Goal: Transaction & Acquisition: Book appointment/travel/reservation

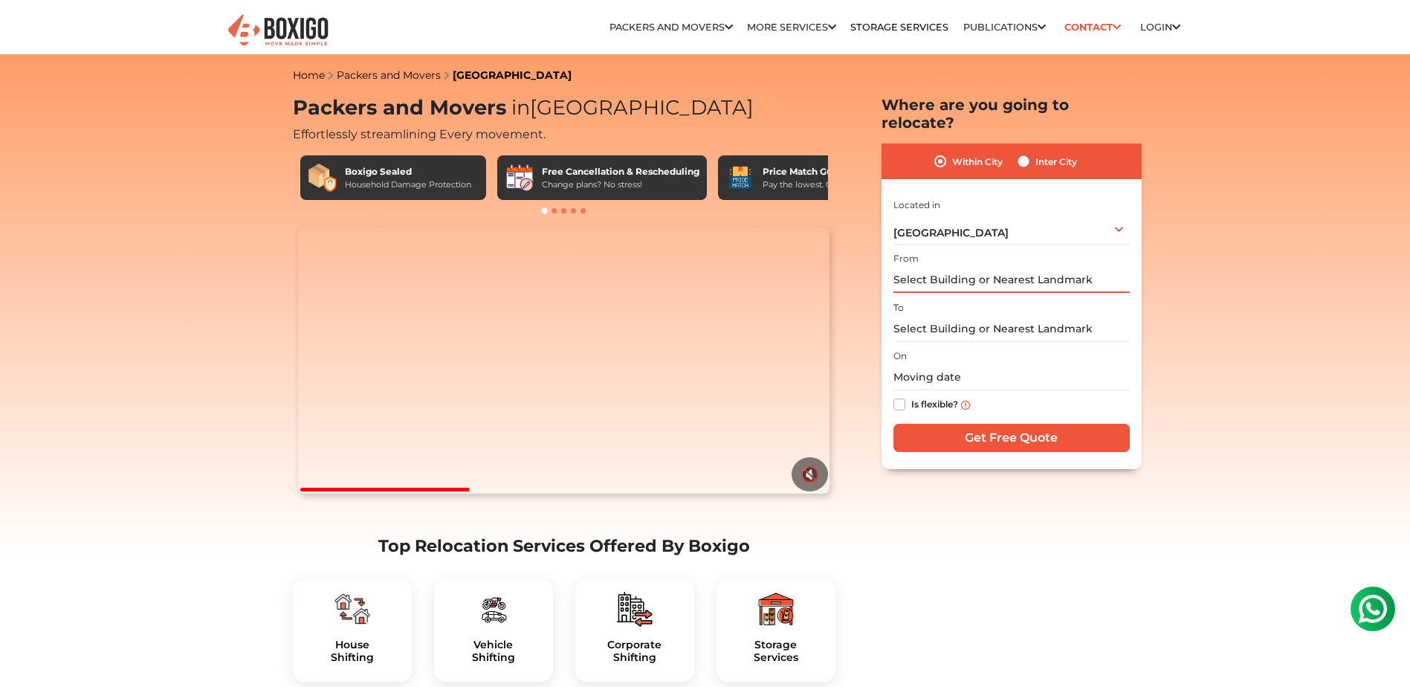
click at [954, 267] on input "text" at bounding box center [1011, 280] width 236 height 26
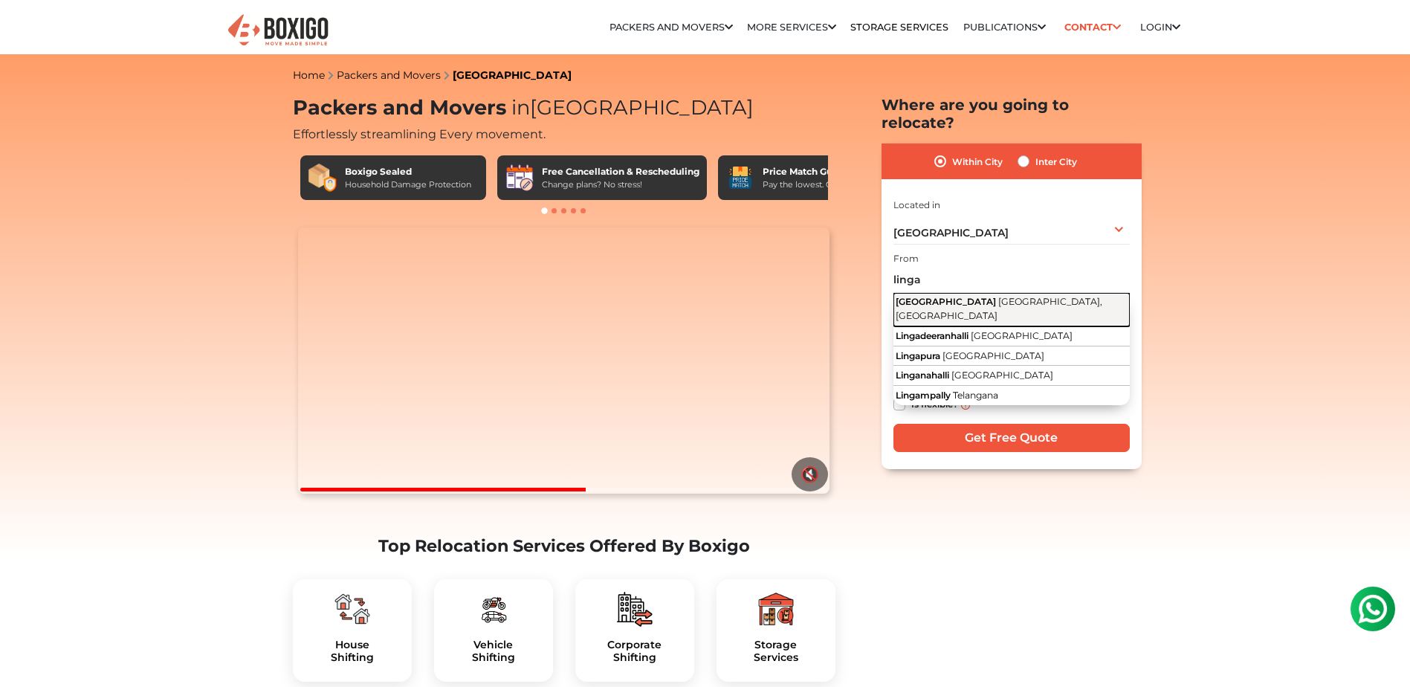
click at [945, 296] on span "[GEOGRAPHIC_DATA]" at bounding box center [946, 301] width 100 height 11
type input "[GEOGRAPHIC_DATA], [GEOGRAPHIC_DATA], [GEOGRAPHIC_DATA]"
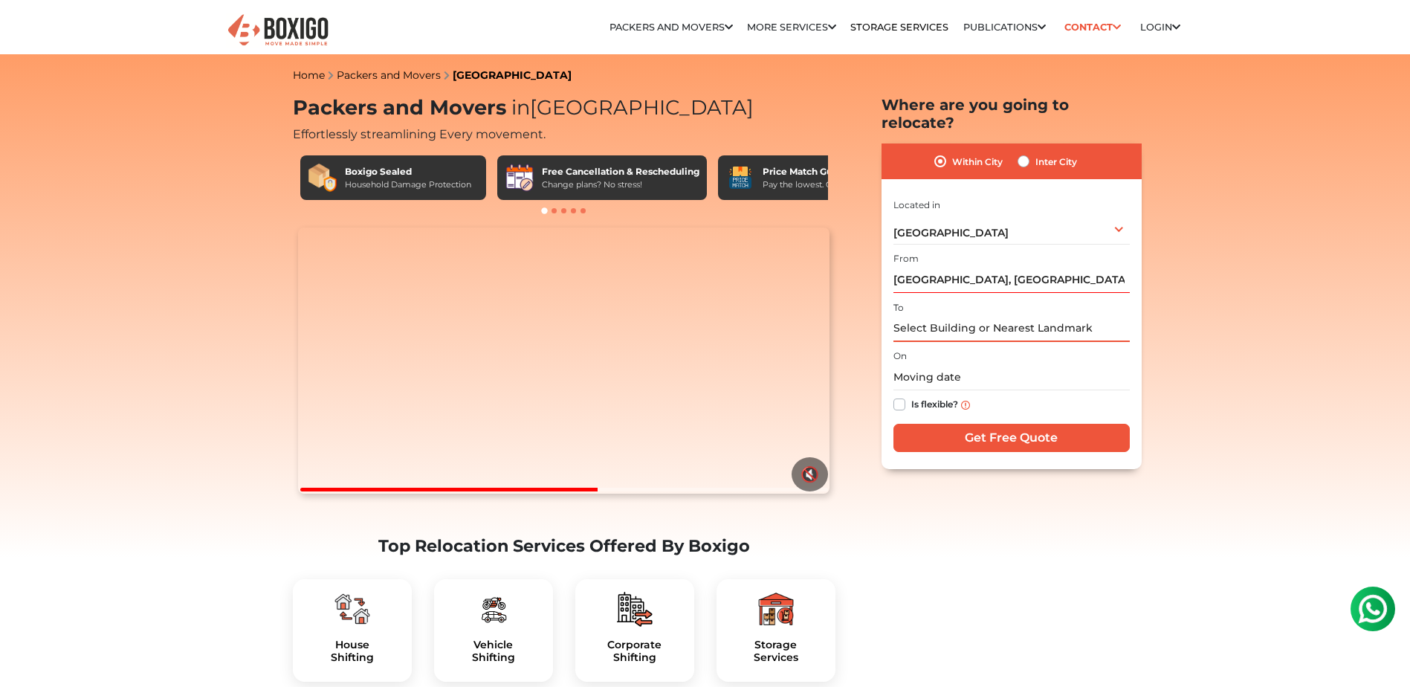
click at [930, 316] on input "text" at bounding box center [1011, 329] width 236 height 26
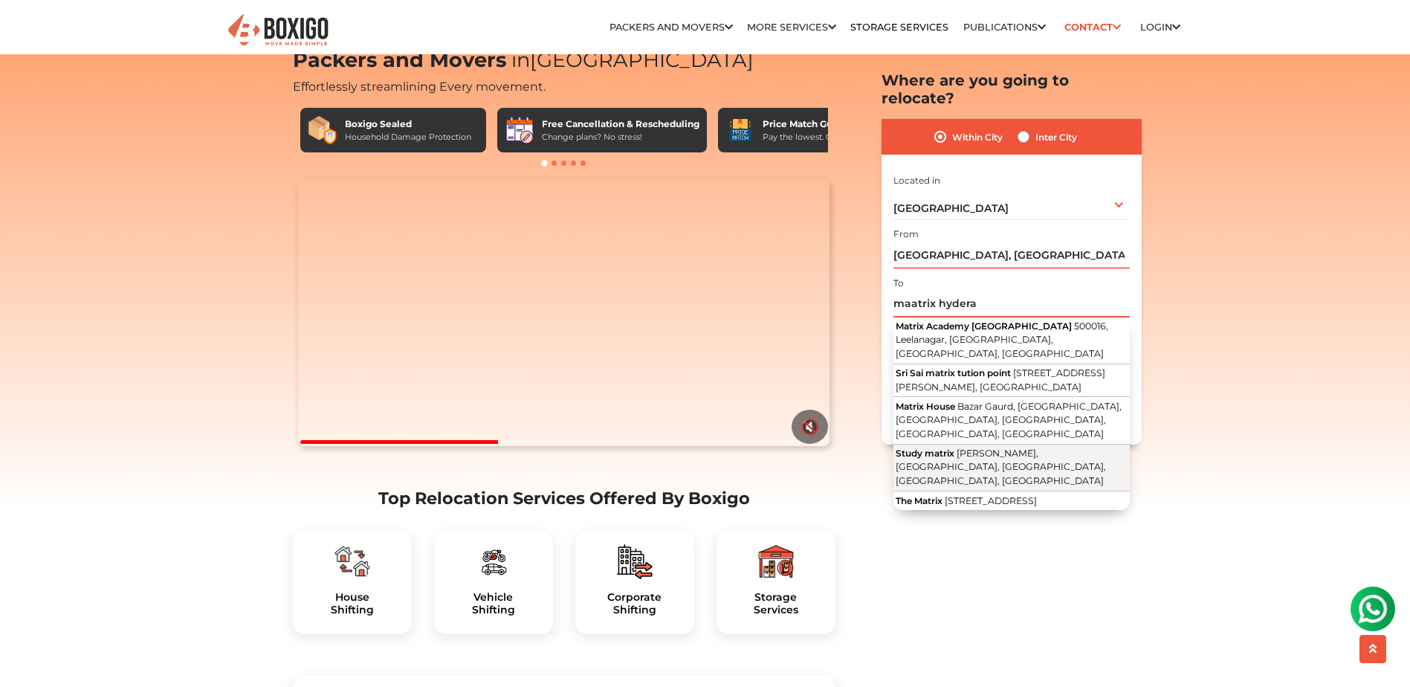
scroll to position [74, 0]
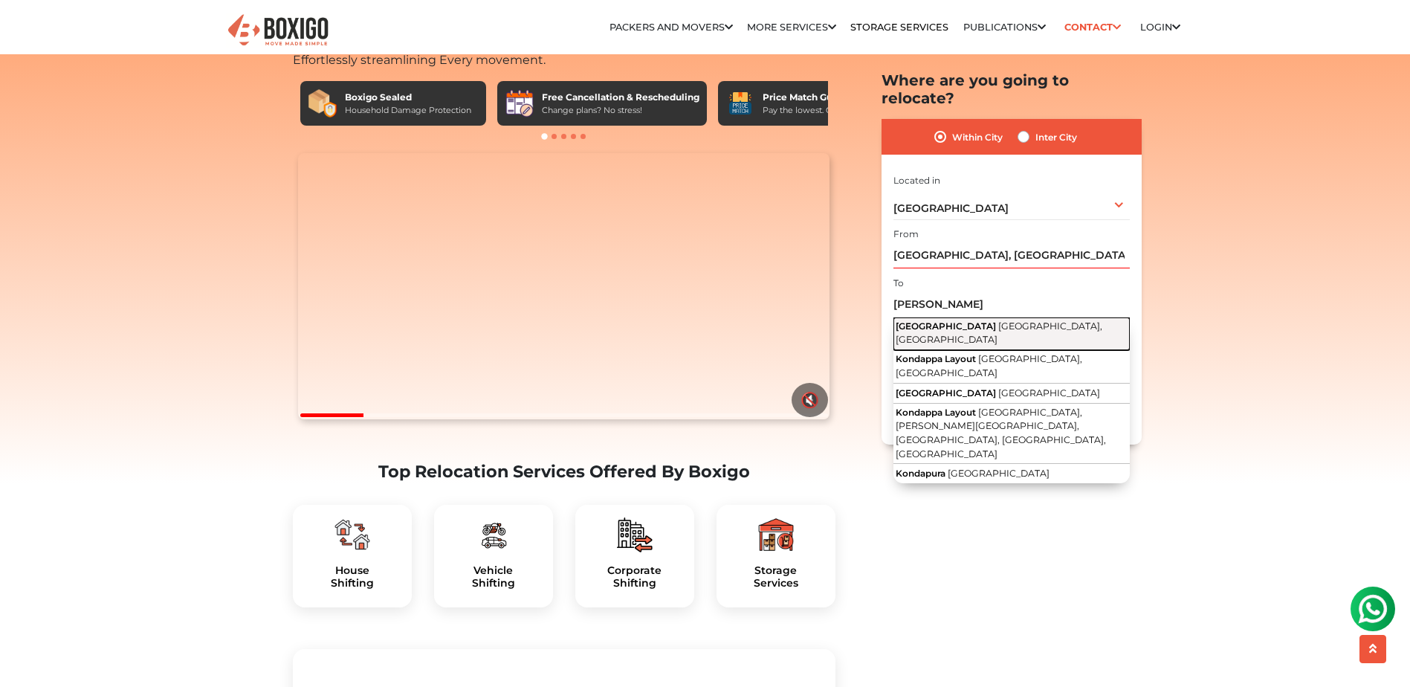
click at [974, 320] on span "[GEOGRAPHIC_DATA], [GEOGRAPHIC_DATA]" at bounding box center [999, 332] width 207 height 25
type input "[GEOGRAPHIC_DATA], [GEOGRAPHIC_DATA], [GEOGRAPHIC_DATA]"
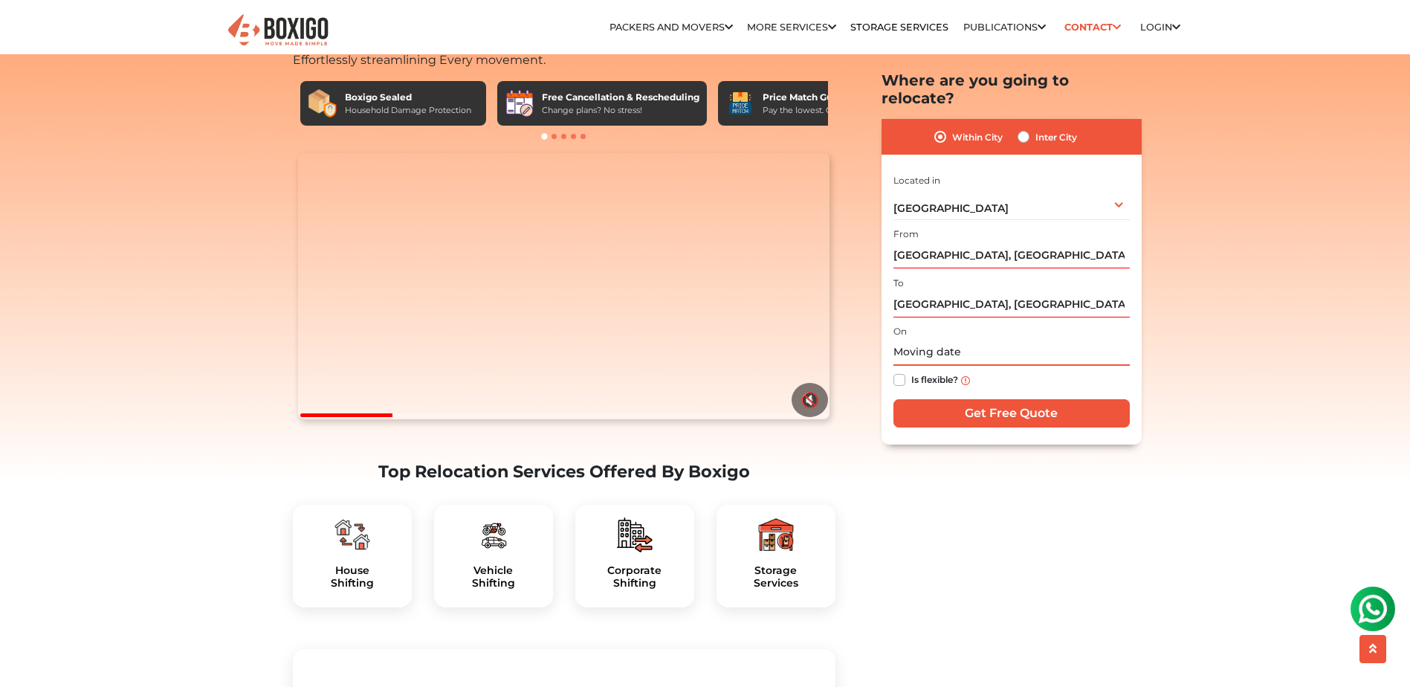
click at [949, 340] on input "text" at bounding box center [1011, 353] width 236 height 26
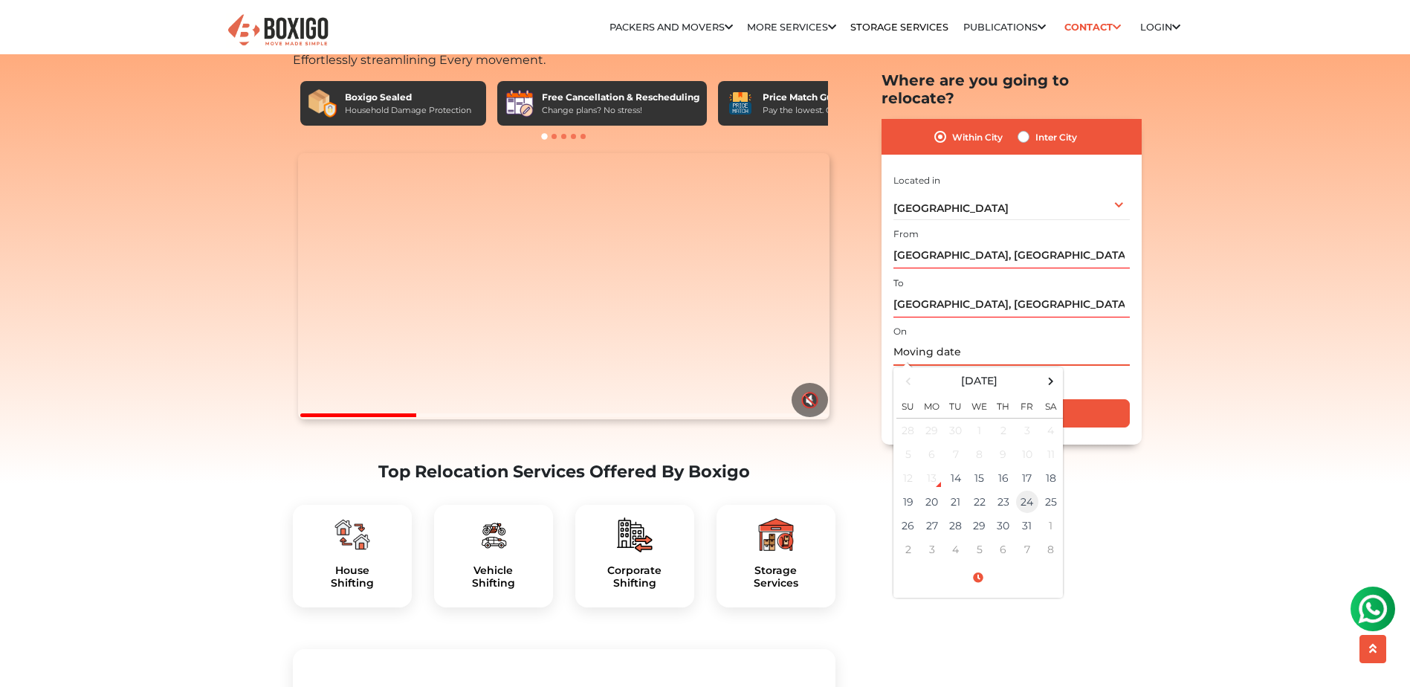
click at [1021, 490] on td "24" at bounding box center [1027, 502] width 24 height 24
click at [974, 565] on span at bounding box center [978, 578] width 164 height 26
click at [916, 410] on span at bounding box center [917, 425] width 30 height 30
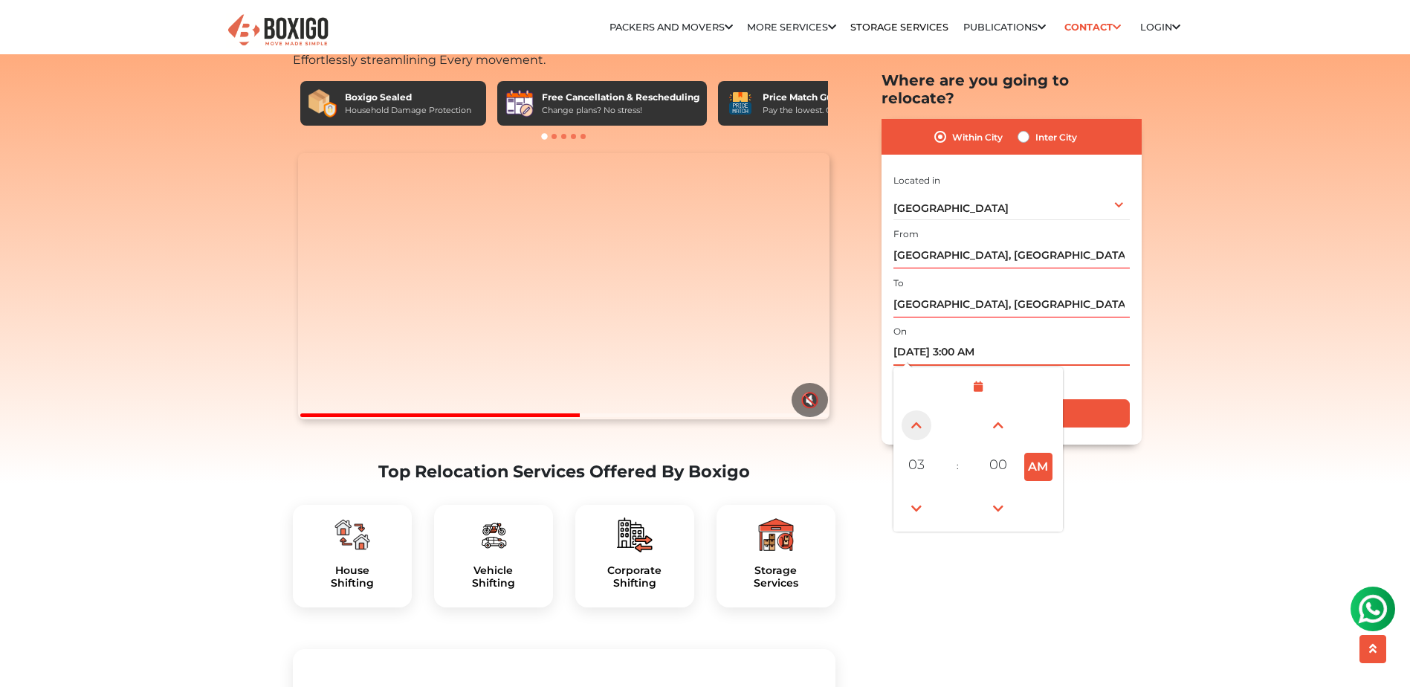
click at [916, 410] on span at bounding box center [917, 425] width 30 height 30
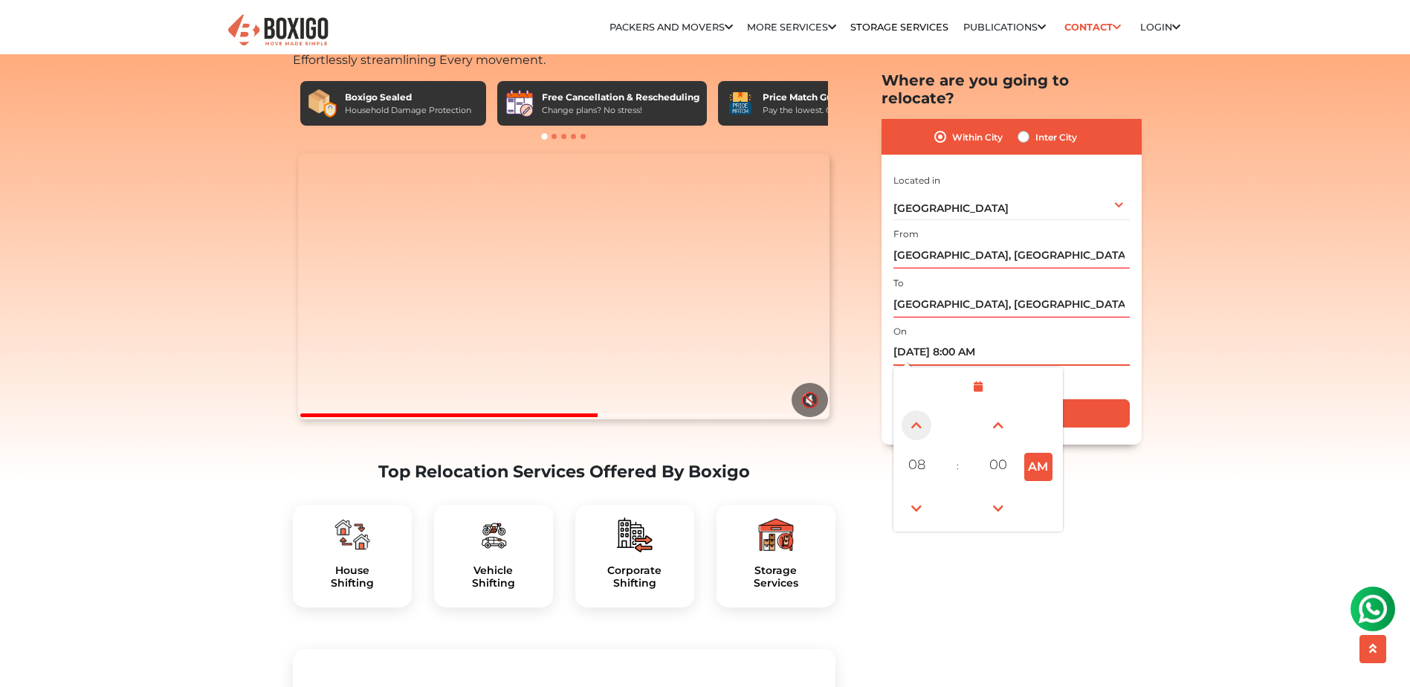
click at [916, 410] on span at bounding box center [917, 425] width 30 height 30
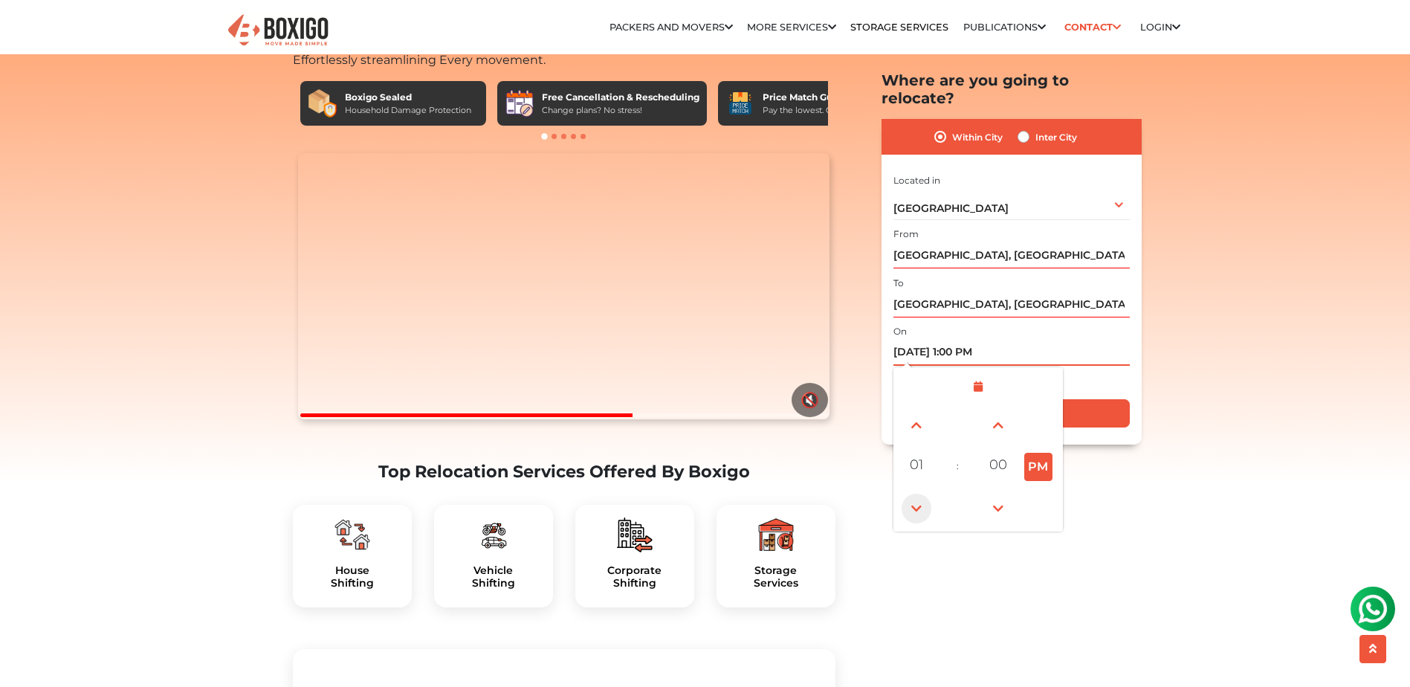
click at [914, 493] on span at bounding box center [917, 508] width 30 height 30
click at [916, 410] on span at bounding box center [917, 425] width 30 height 30
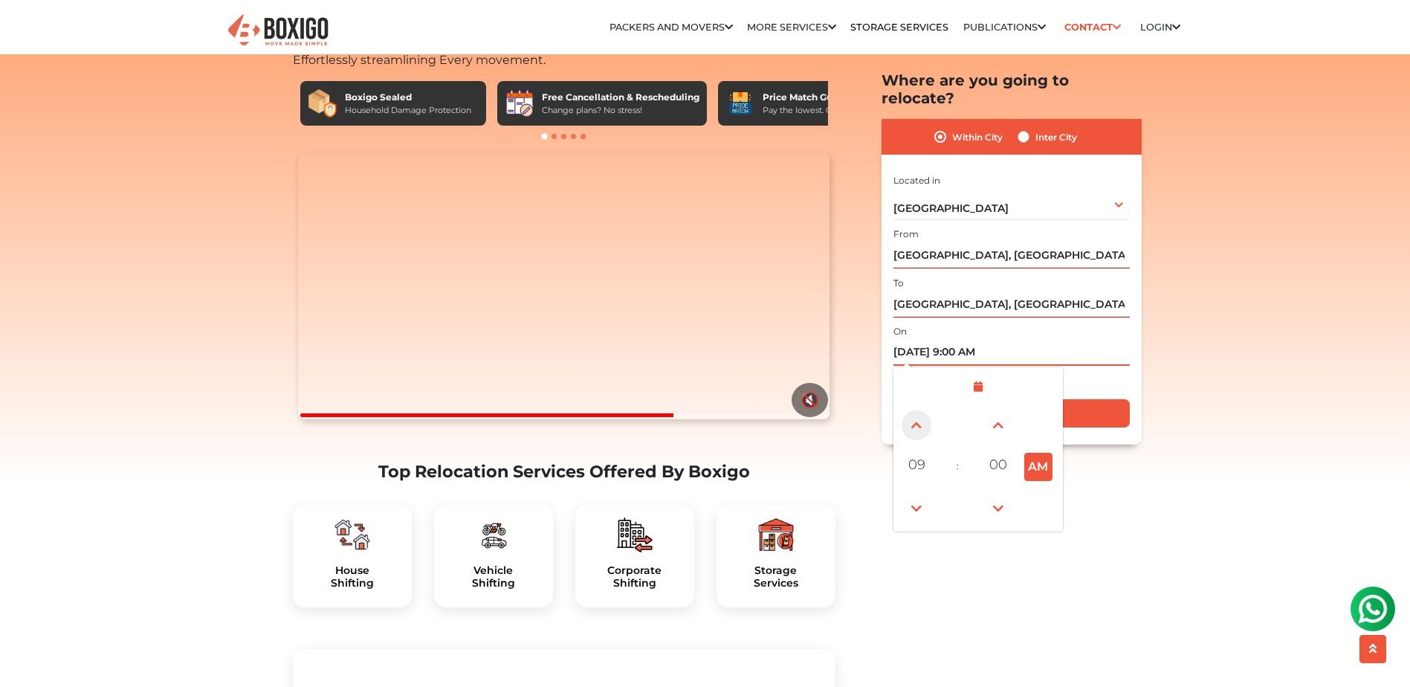
type input "[DATE] 10:00 AM"
click at [1133, 408] on div "Within City Inter City I am shifting my 1 BHK 2 BHK 3 BHK 3 + BHK FEW ITEMS 1 B…" at bounding box center [1012, 281] width 260 height 325
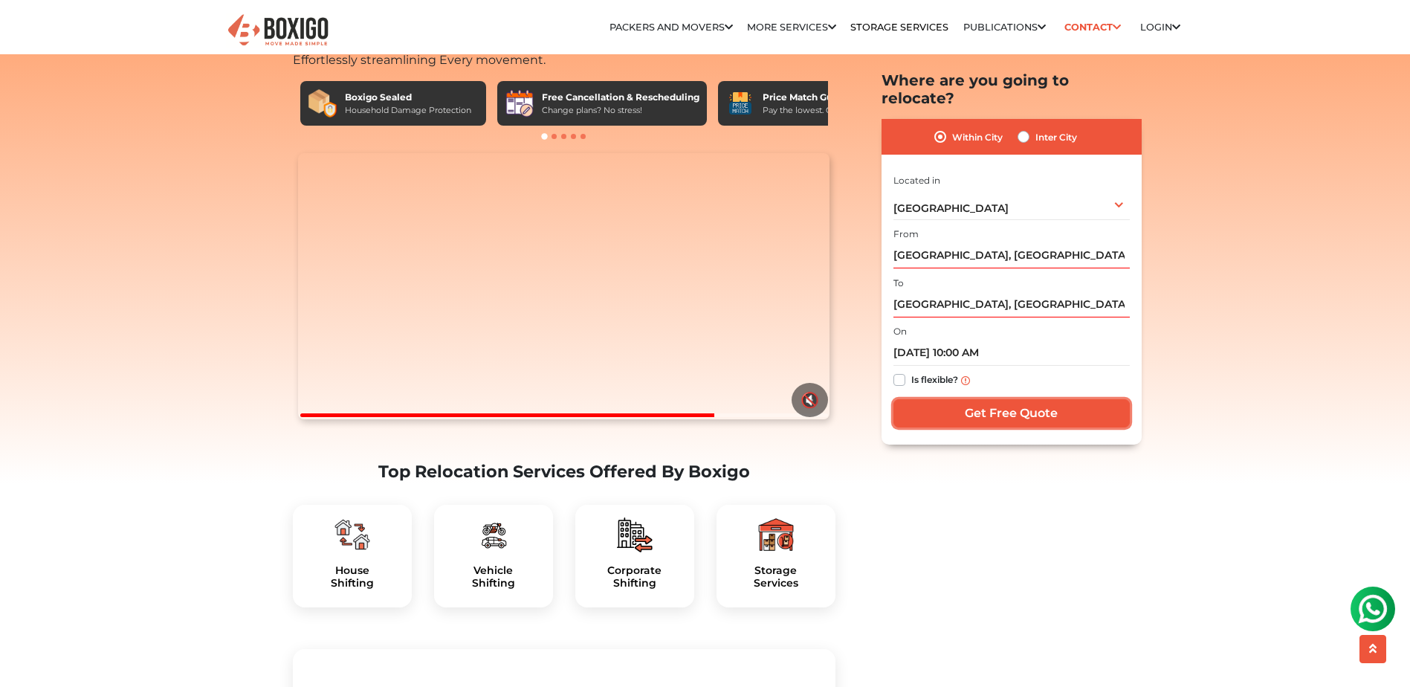
click at [1112, 401] on input "Get Free Quote" at bounding box center [1011, 413] width 236 height 28
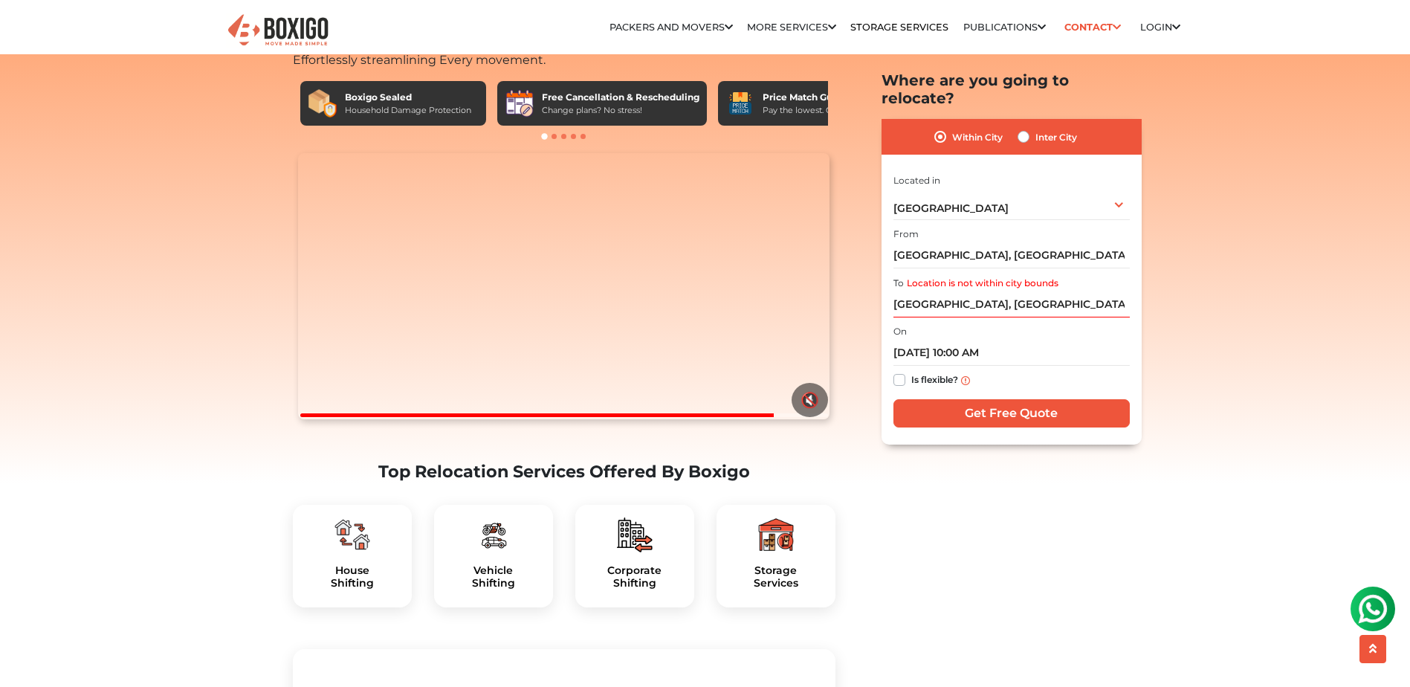
click at [911, 371] on label "Is flexible?" at bounding box center [934, 379] width 47 height 16
click at [896, 371] on input "Is flexible?" at bounding box center [899, 378] width 12 height 15
checkbox input "true"
click at [958, 399] on input "Get Free Quote" at bounding box center [1011, 413] width 236 height 28
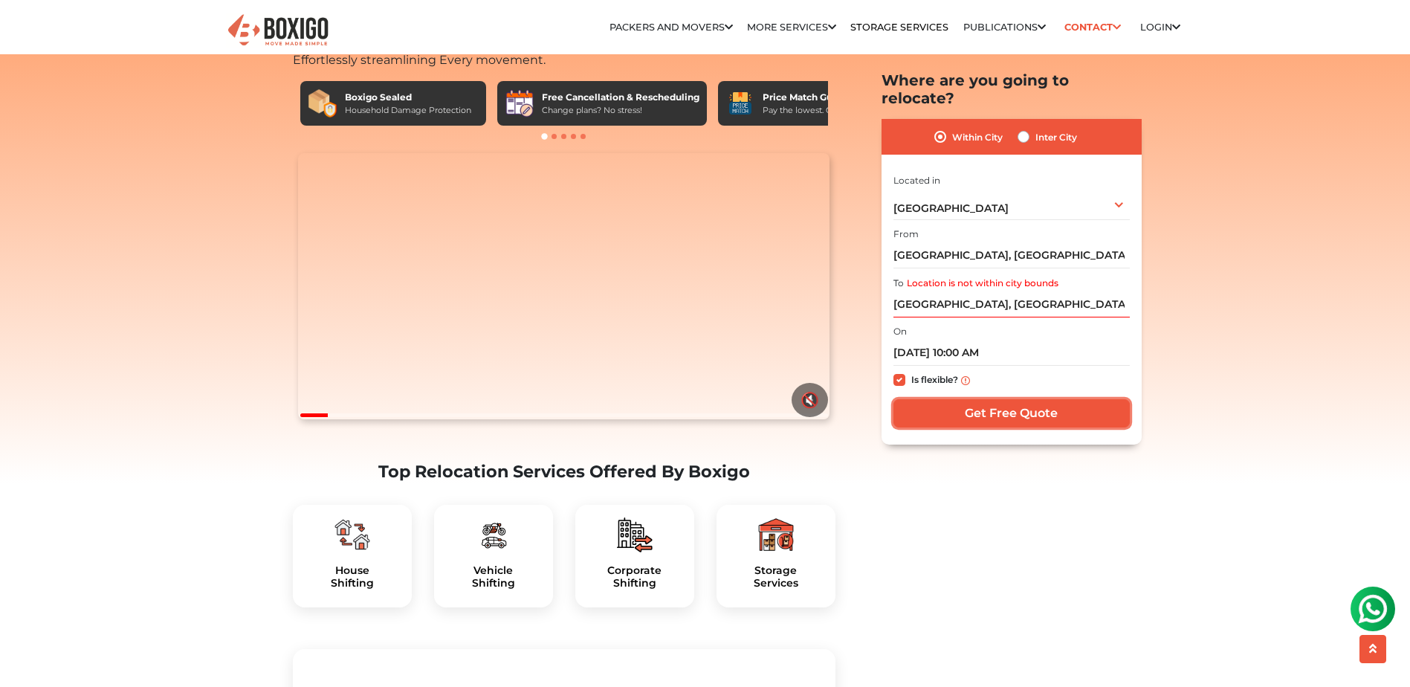
click at [1001, 399] on input "Get Free Quote" at bounding box center [1011, 413] width 236 height 28
click at [974, 276] on label "Location is not within city bounds" at bounding box center [983, 282] width 152 height 13
click at [974, 291] on input "[GEOGRAPHIC_DATA], [GEOGRAPHIC_DATA], [GEOGRAPHIC_DATA]" at bounding box center [1011, 304] width 236 height 26
click at [969, 291] on input "[GEOGRAPHIC_DATA], [GEOGRAPHIC_DATA], [GEOGRAPHIC_DATA]" at bounding box center [1011, 304] width 236 height 26
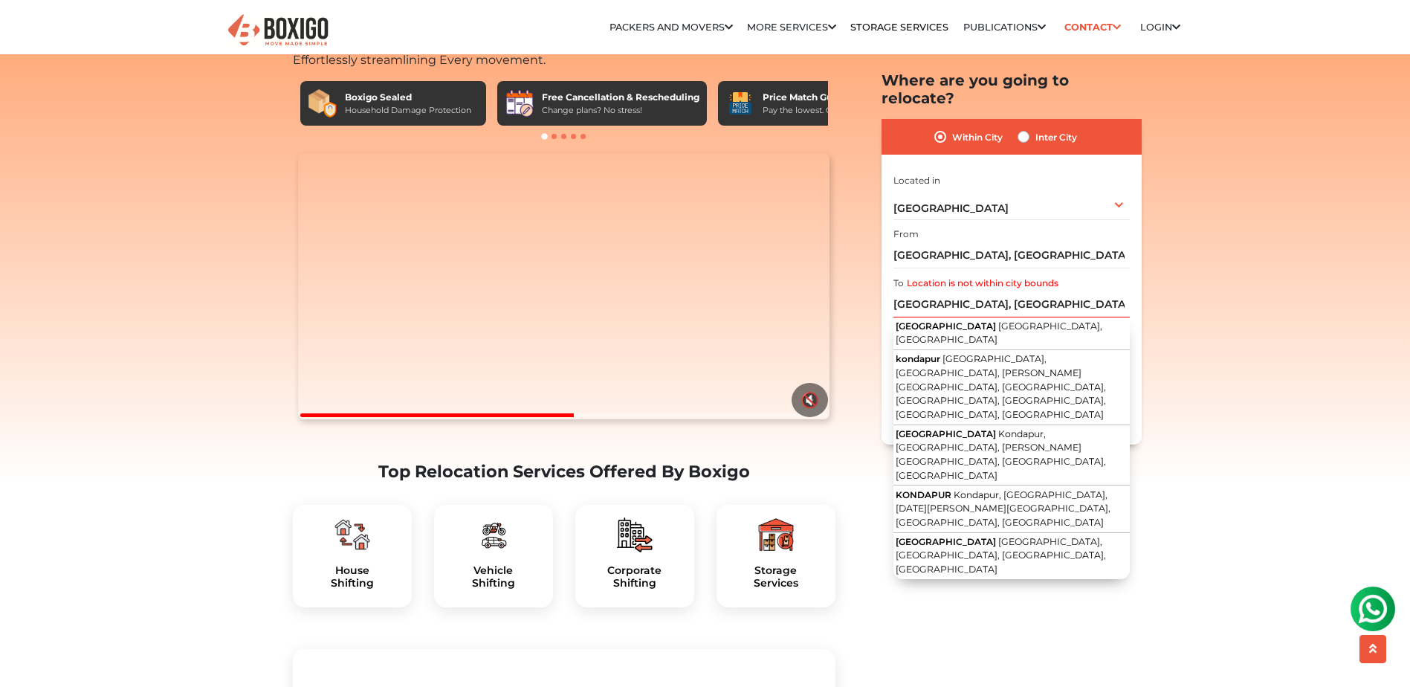
click at [1035, 128] on label "Inter City" at bounding box center [1056, 137] width 42 height 18
click at [1025, 128] on input "Inter City" at bounding box center [1024, 135] width 12 height 15
radio input "true"
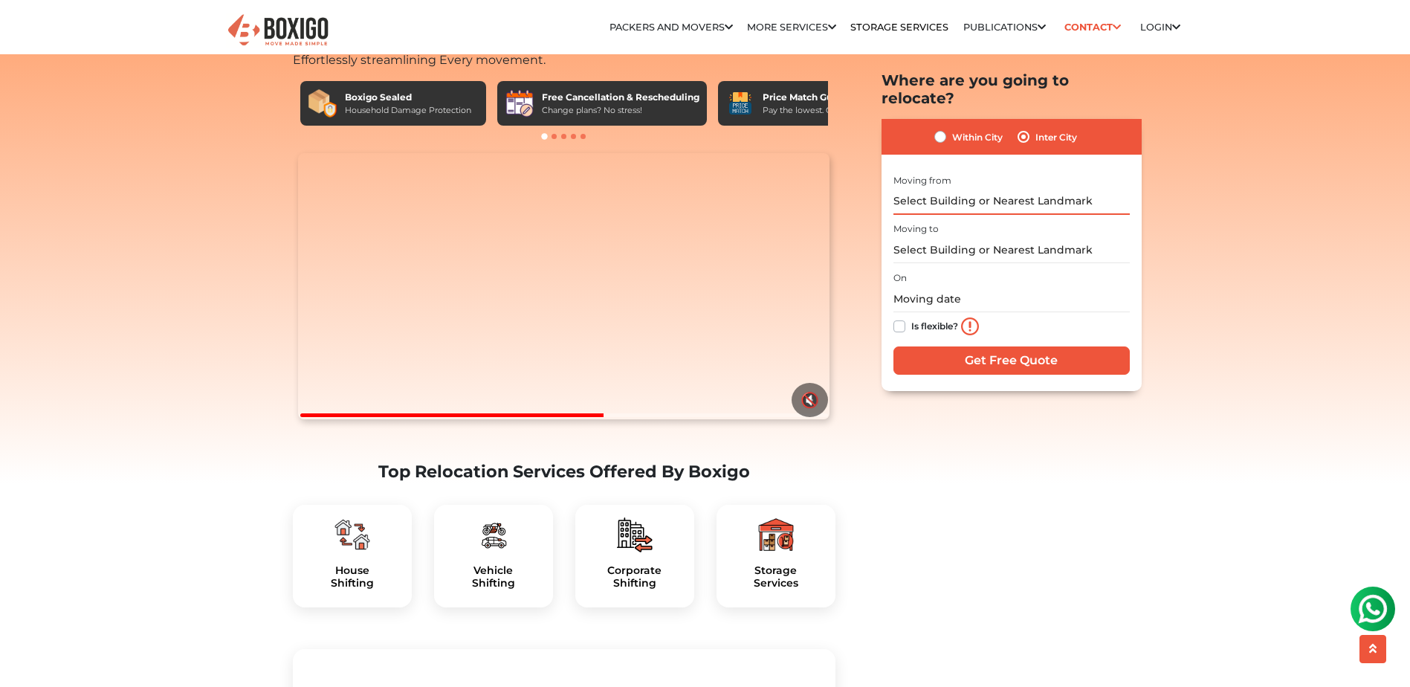
click at [994, 188] on input "text" at bounding box center [1011, 201] width 236 height 26
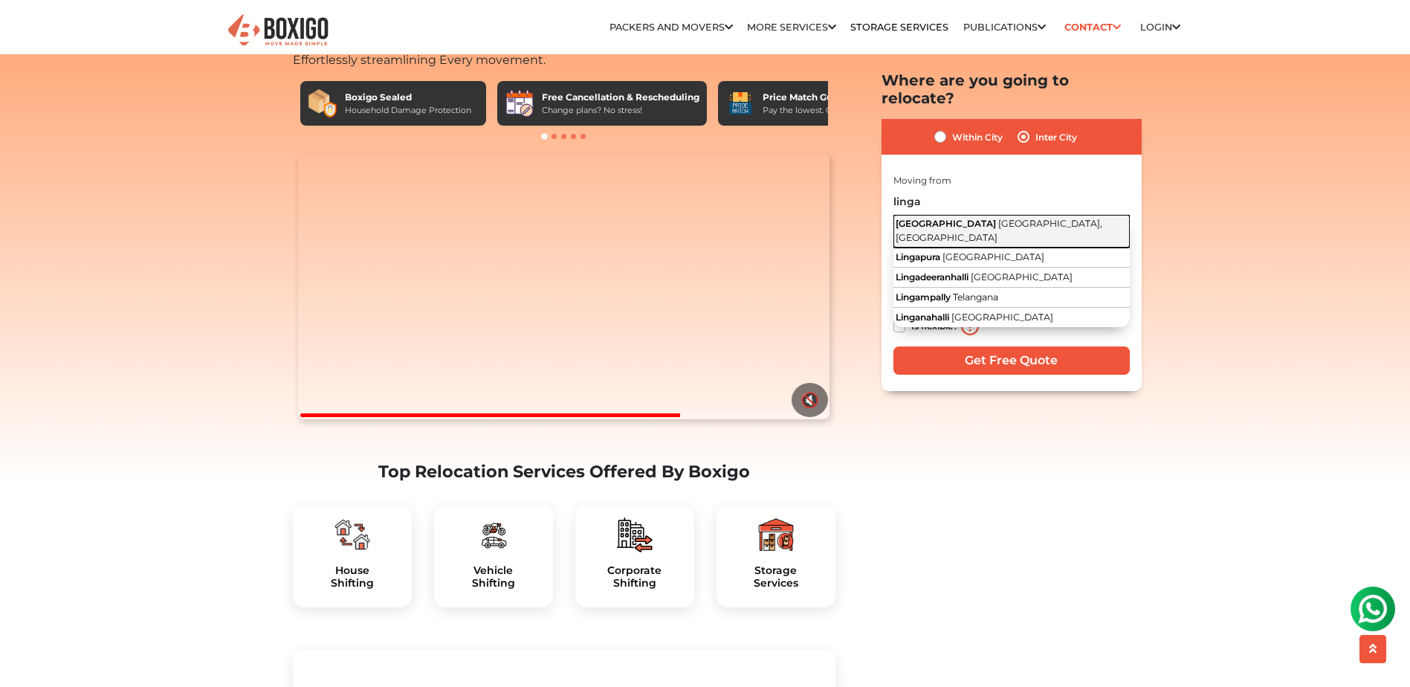
click at [962, 214] on button "[GEOGRAPHIC_DATA] [GEOGRAPHIC_DATA], [GEOGRAPHIC_DATA]" at bounding box center [1011, 230] width 236 height 33
type input "[GEOGRAPHIC_DATA], [GEOGRAPHIC_DATA], [GEOGRAPHIC_DATA]"
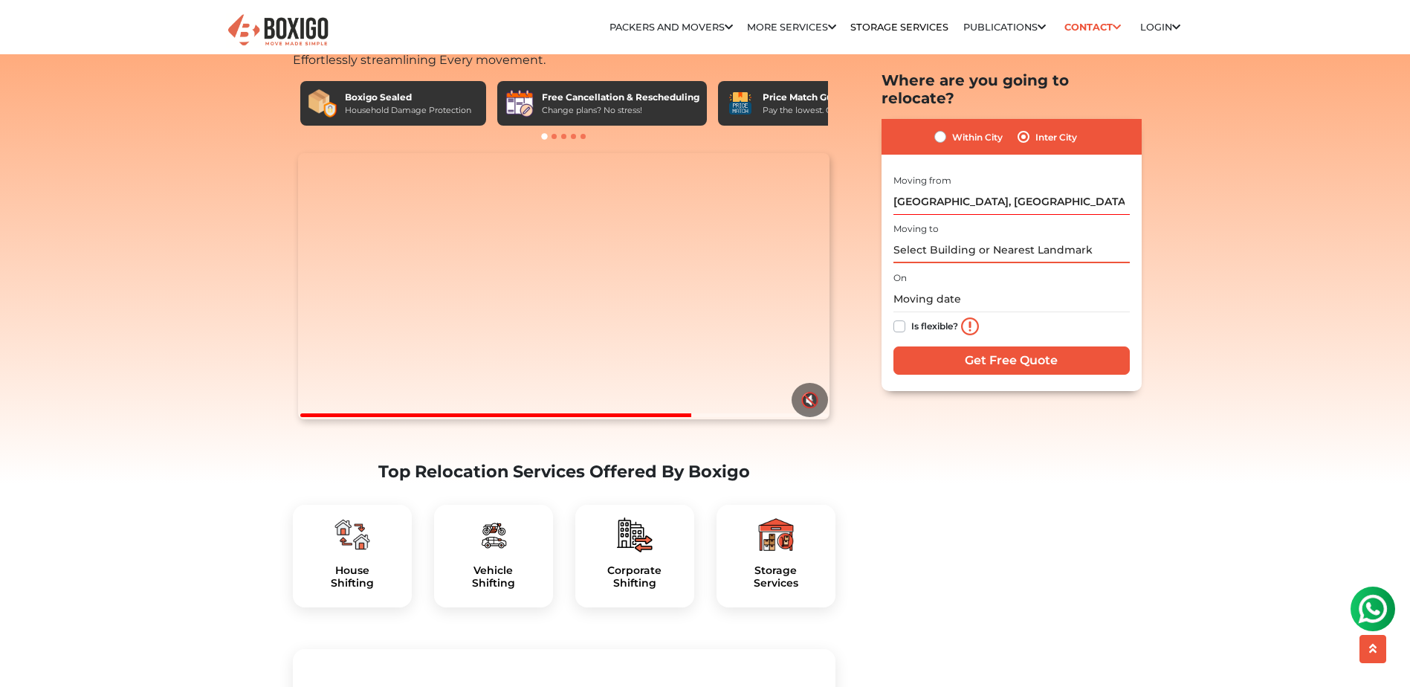
click at [949, 237] on input "text" at bounding box center [1011, 250] width 236 height 26
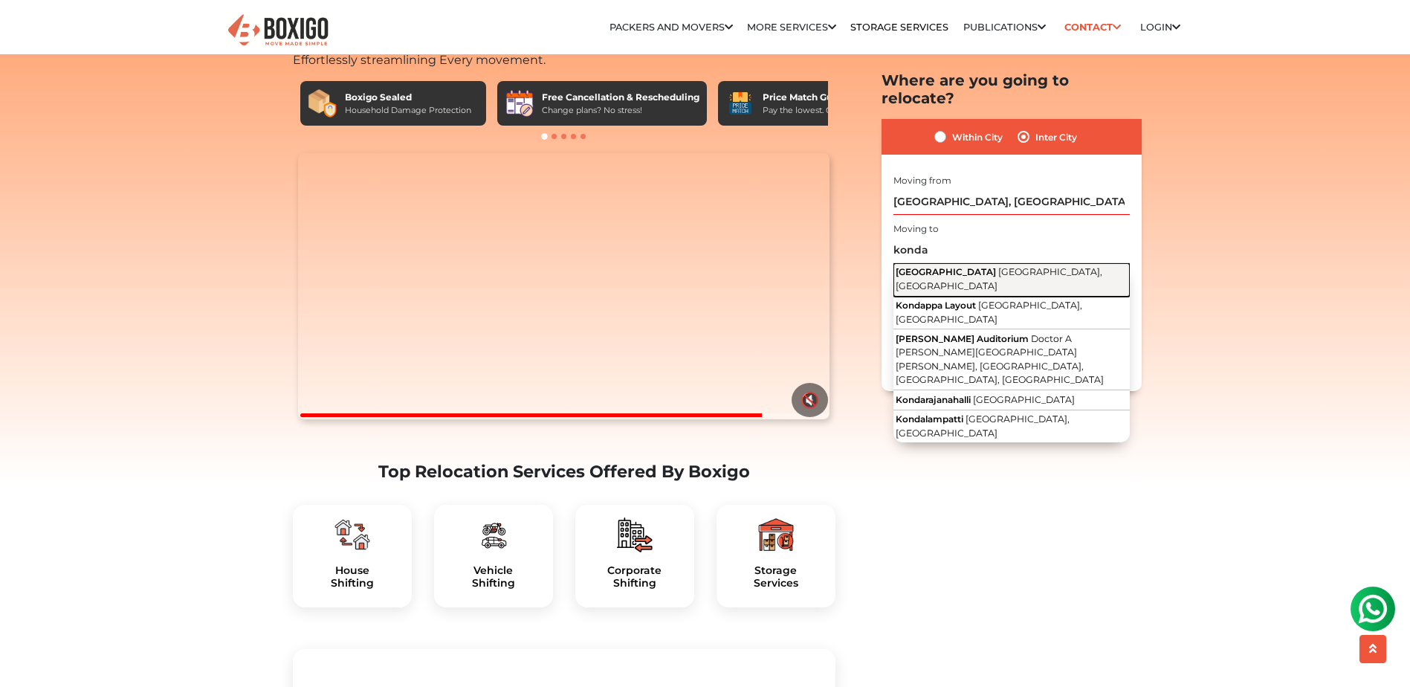
click at [943, 266] on span "[GEOGRAPHIC_DATA]" at bounding box center [946, 271] width 100 height 11
type input "[GEOGRAPHIC_DATA], [GEOGRAPHIC_DATA], [GEOGRAPHIC_DATA]"
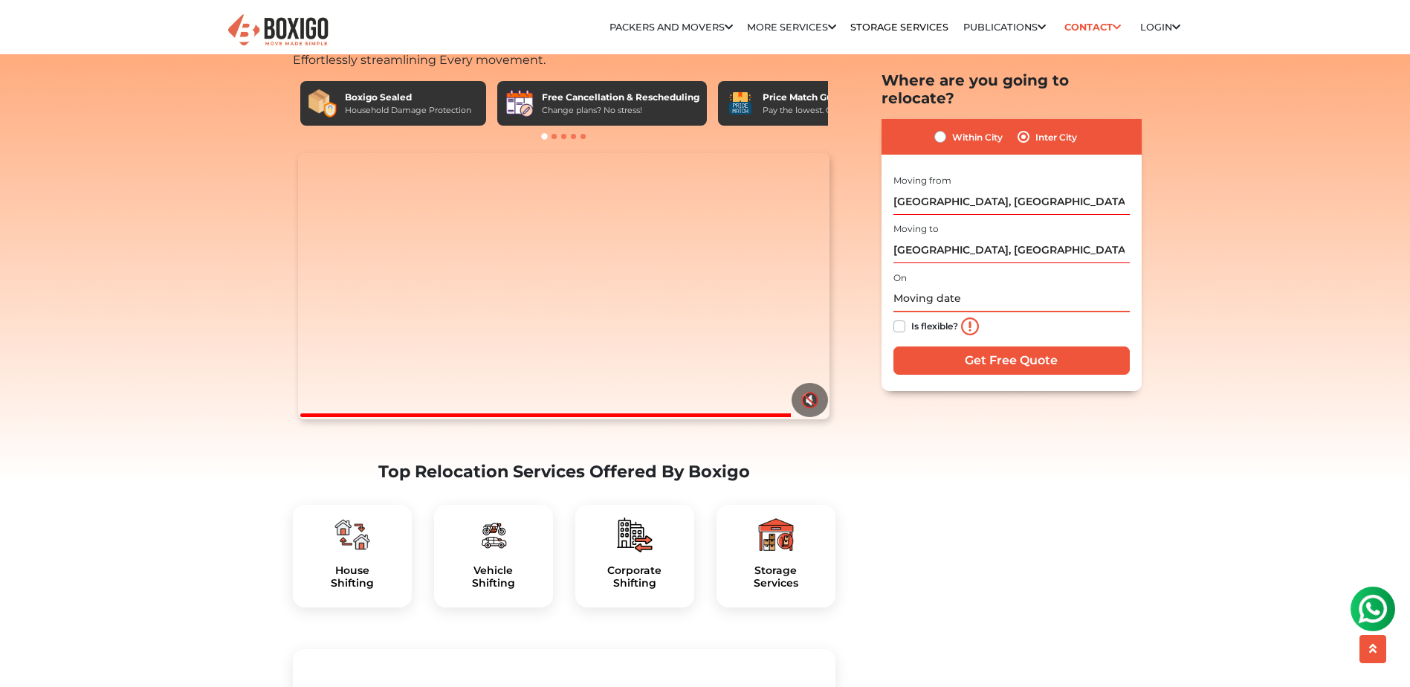
click at [928, 288] on input "text" at bounding box center [1011, 298] width 236 height 26
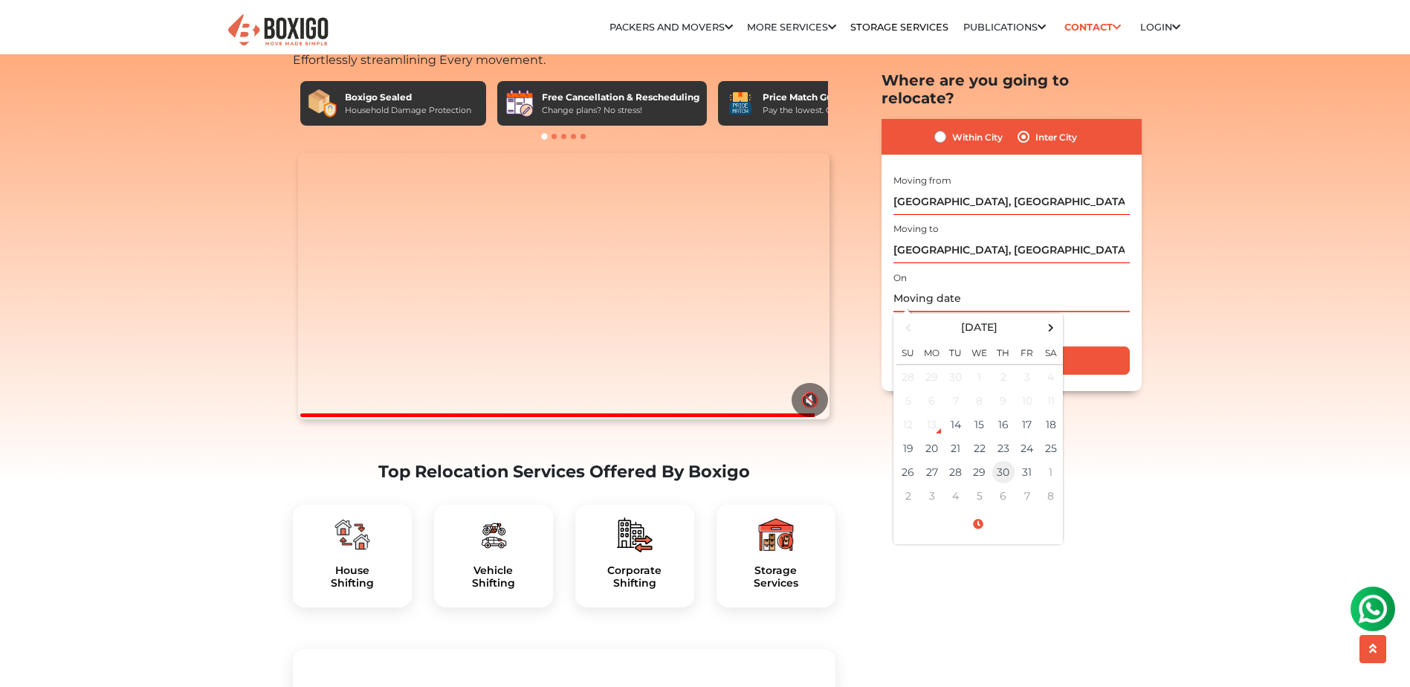
click at [1006, 459] on td "30" at bounding box center [1004, 471] width 24 height 24
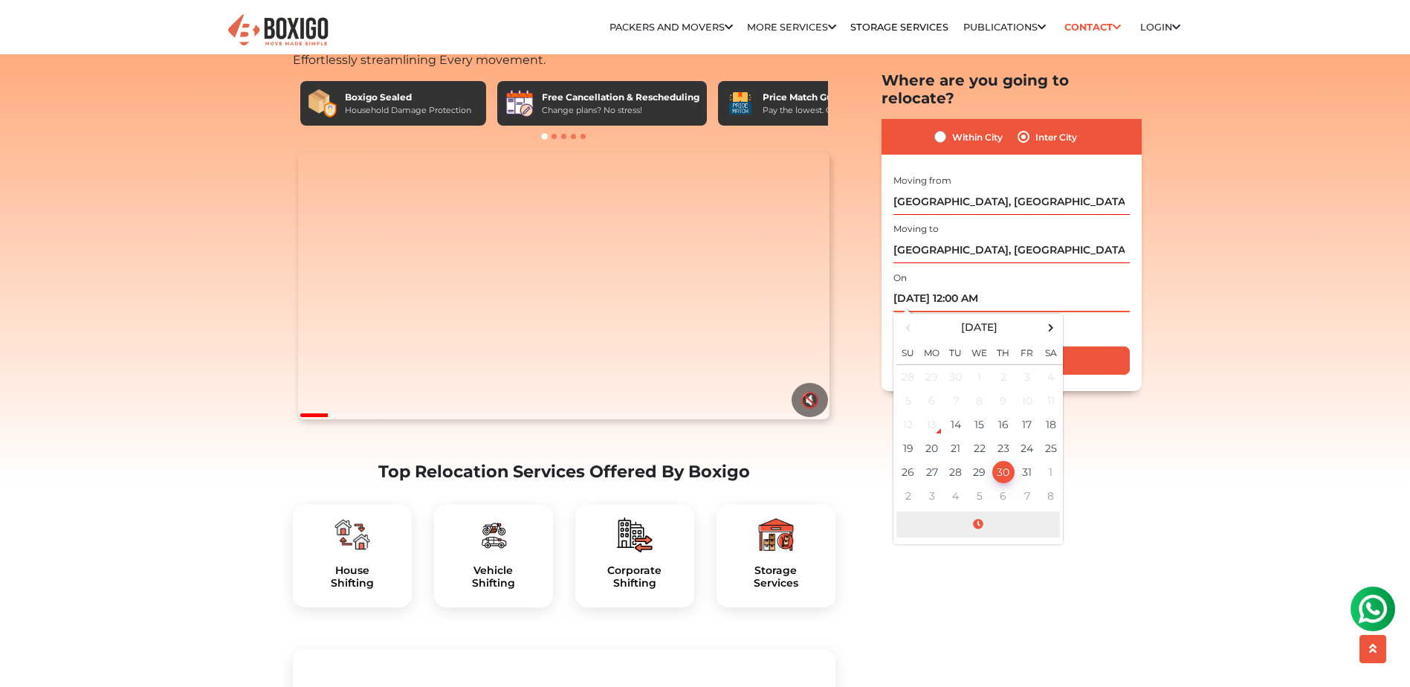
click at [983, 511] on span at bounding box center [978, 524] width 164 height 26
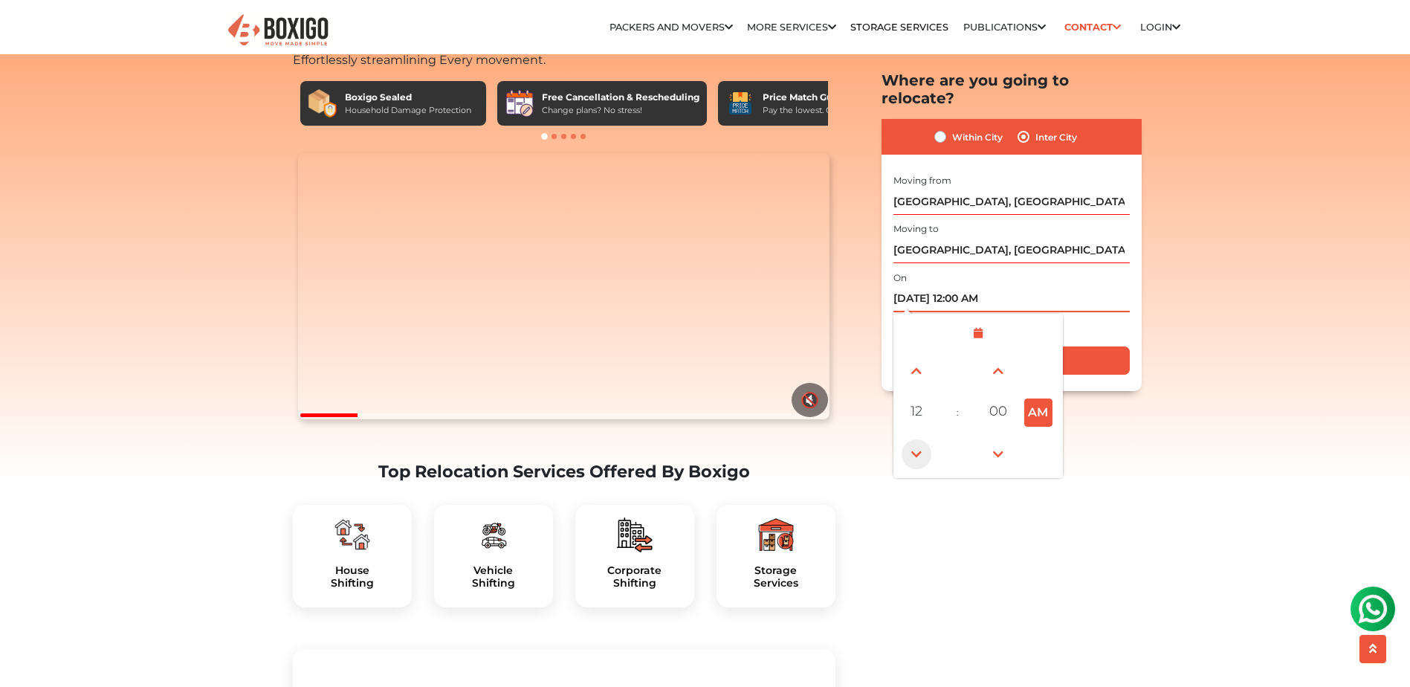
click at [919, 439] on span at bounding box center [917, 454] width 30 height 30
click at [915, 356] on span at bounding box center [917, 371] width 30 height 30
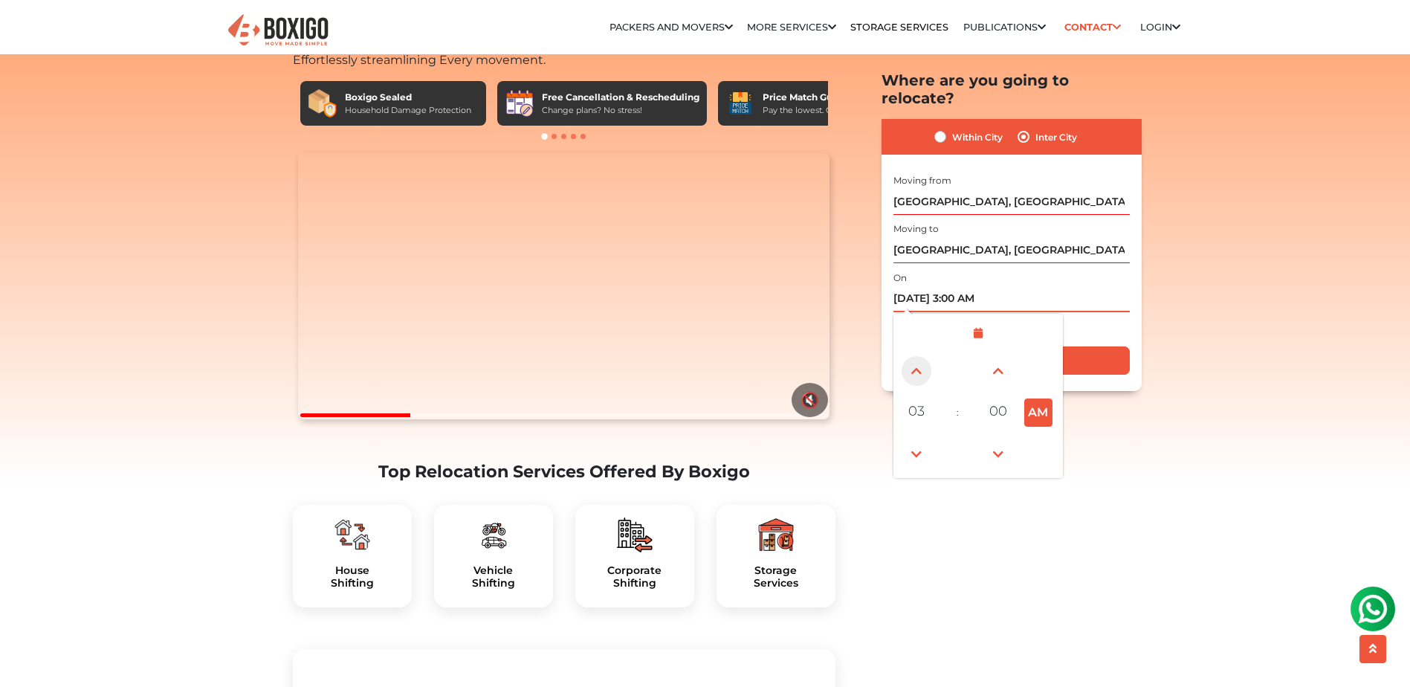
click at [915, 356] on span at bounding box center [917, 371] width 30 height 30
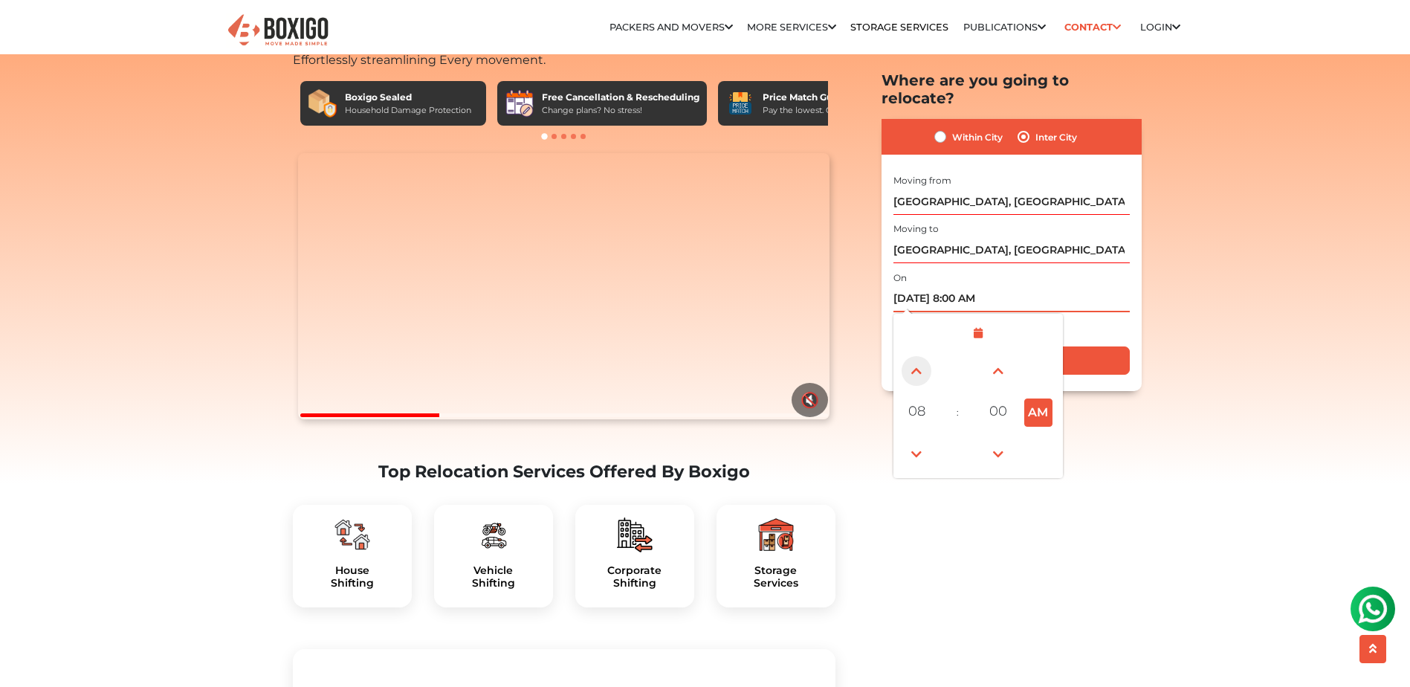
click at [915, 356] on span at bounding box center [917, 371] width 30 height 30
click at [916, 439] on span at bounding box center [917, 454] width 30 height 30
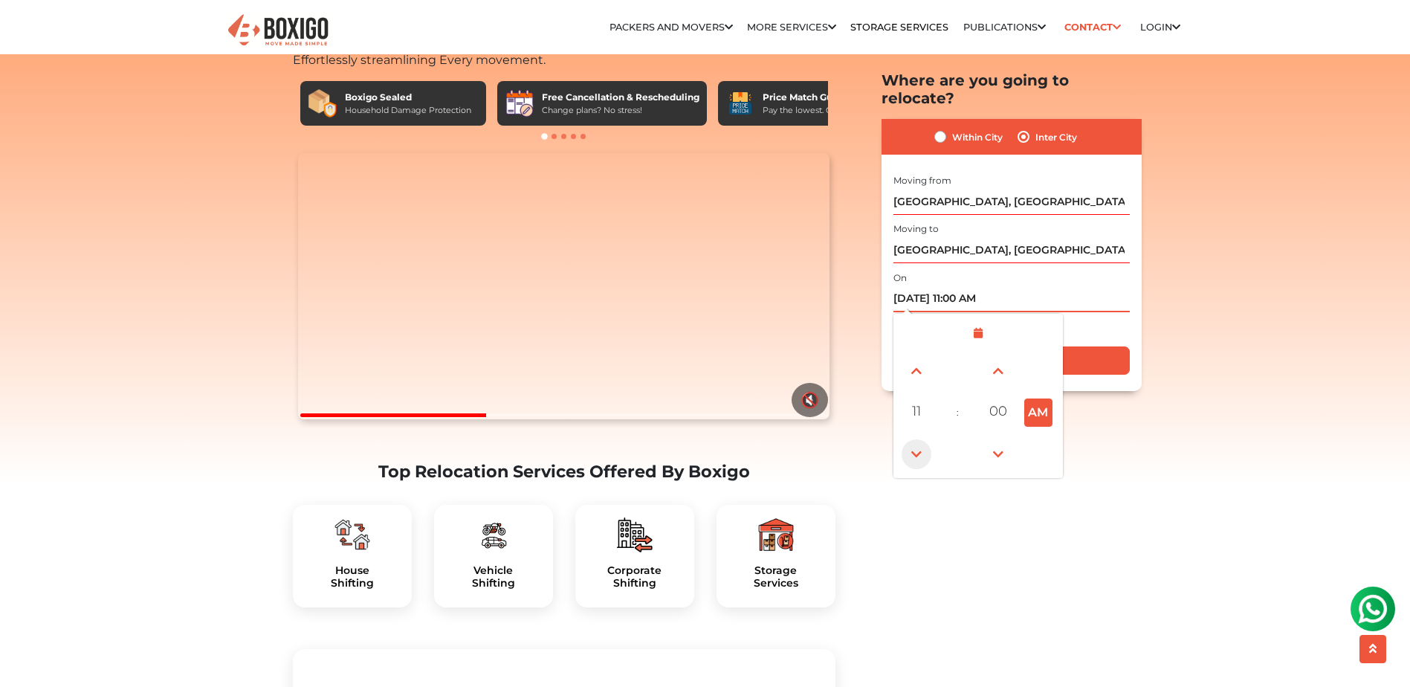
click at [916, 439] on span at bounding box center [917, 454] width 30 height 30
type input "[DATE] 10:00 AM"
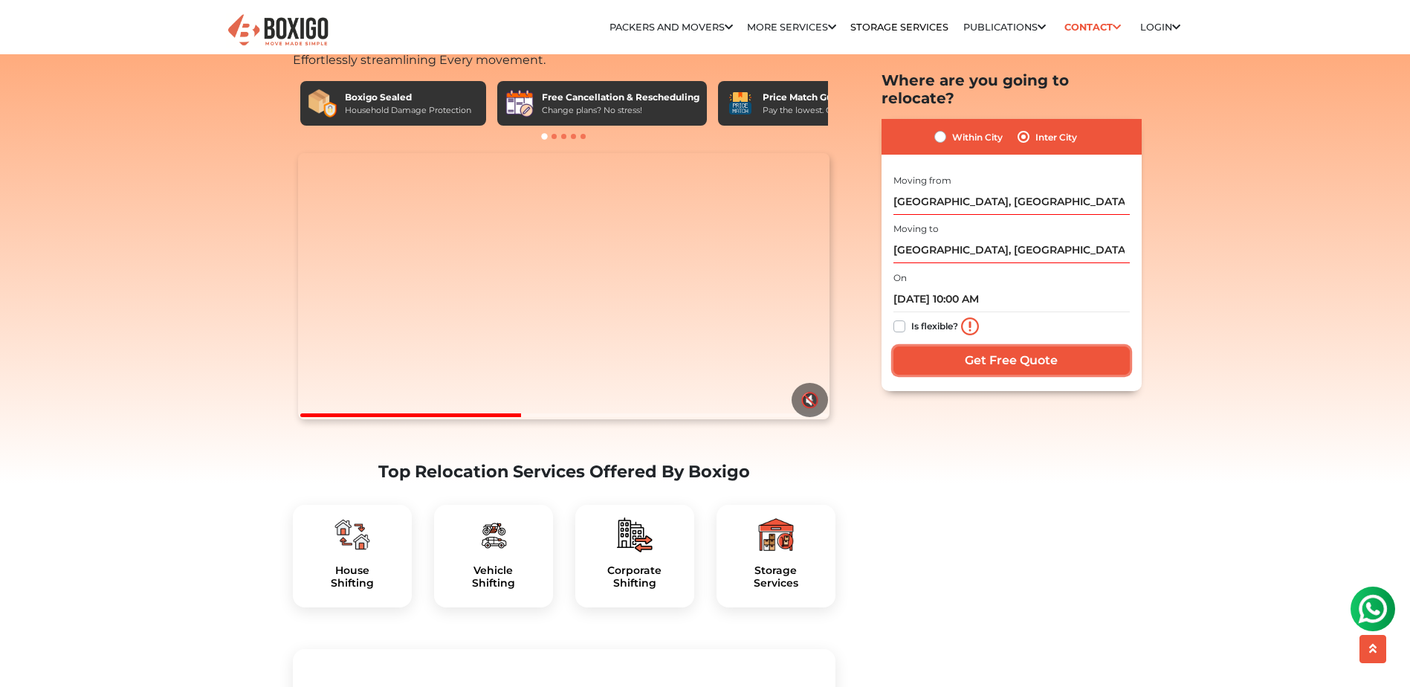
click at [1082, 349] on input "Get Free Quote" at bounding box center [1011, 360] width 236 height 28
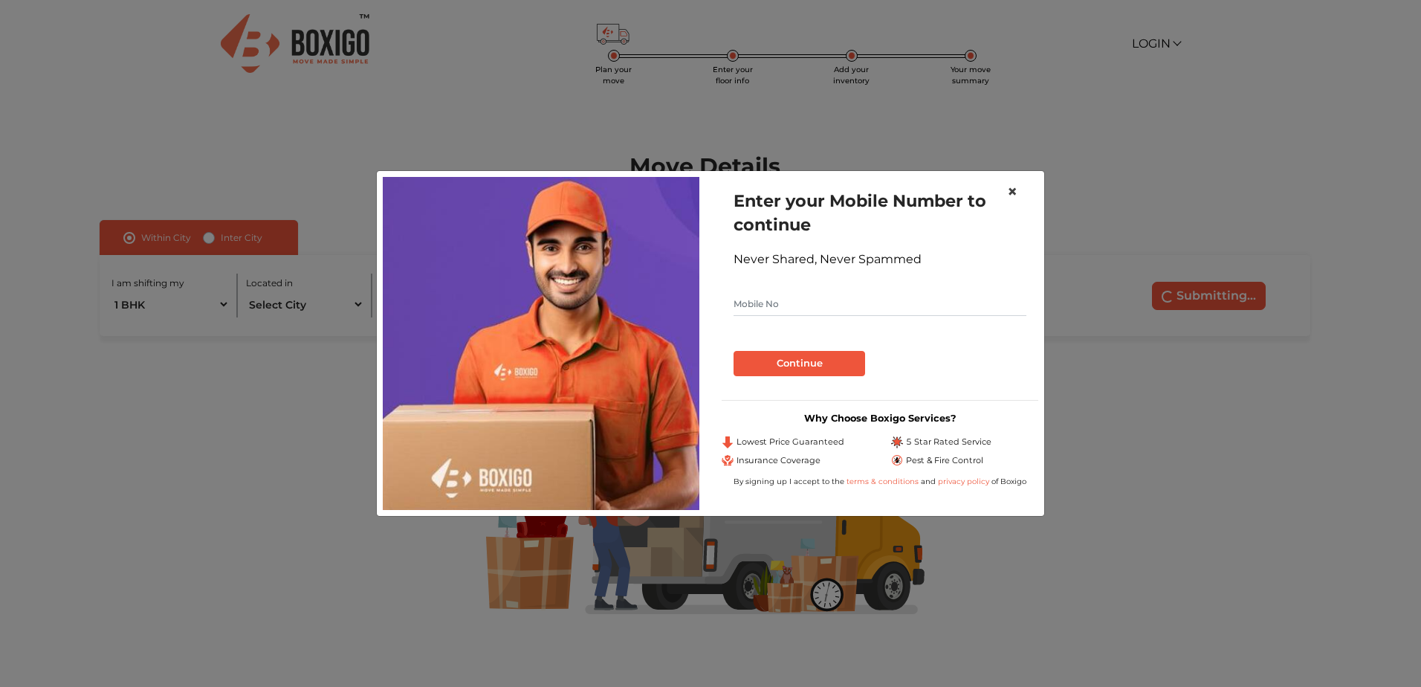
click at [1006, 194] on button "×" at bounding box center [1012, 192] width 34 height 42
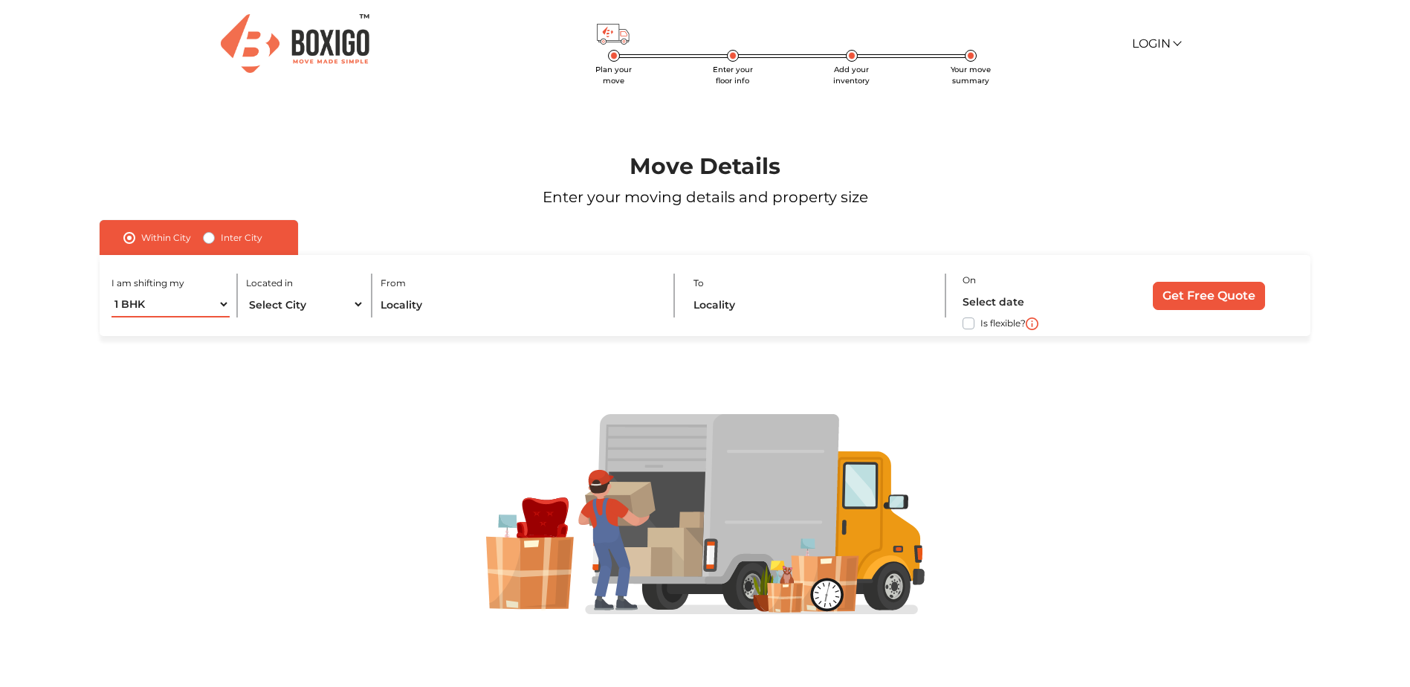
click at [207, 303] on select "1 BHK 2 BHK 3 BHK 3 + BHK FEW ITEMS" at bounding box center [170, 304] width 118 height 26
select select "2 BHK"
click at [111, 291] on select "1 BHK 2 BHK 3 BHK 3 + BHK FEW ITEMS" at bounding box center [170, 304] width 118 height 26
click at [335, 314] on select "Select City Bangalore Bengaluru Bhopal Bhubaneswar Chennai Coimbatore Cuttack D…" at bounding box center [305, 304] width 118 height 26
click at [246, 291] on select "Select City Bangalore Bengaluru Bhopal Bhubaneswar Chennai Coimbatore Cuttack D…" at bounding box center [305, 304] width 118 height 26
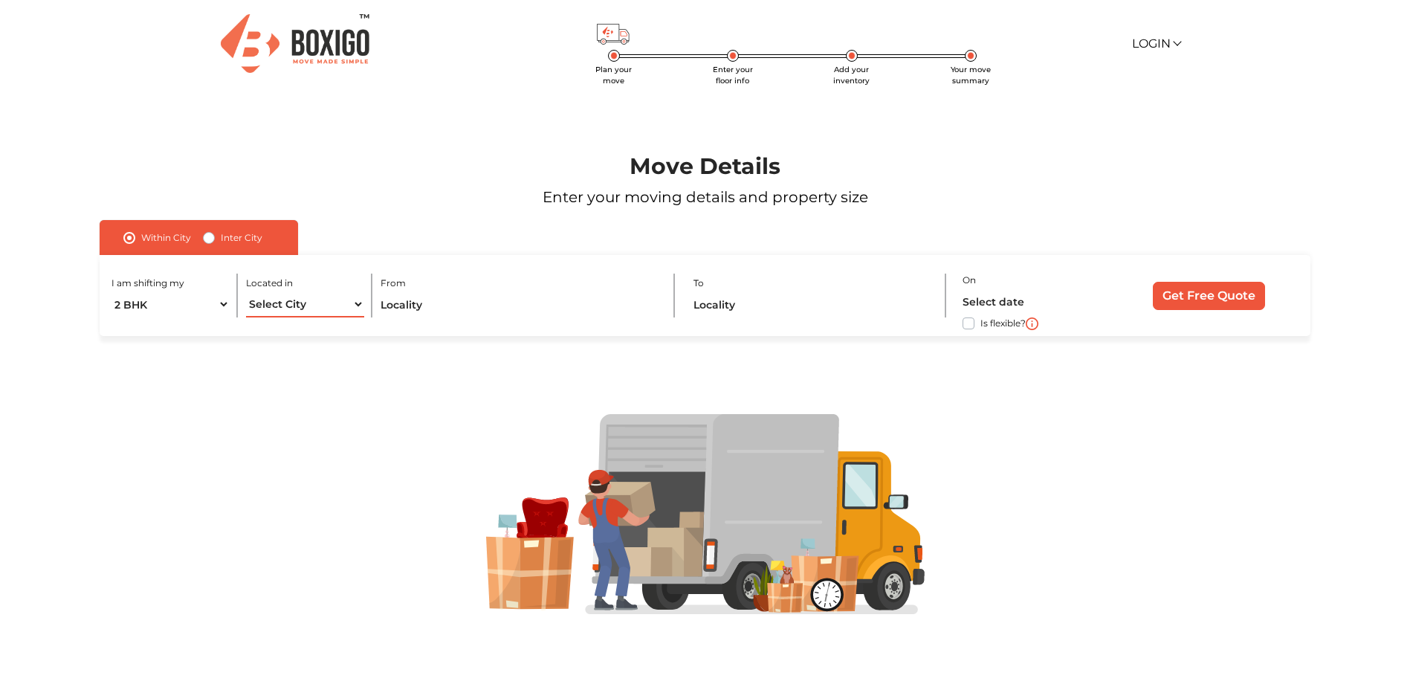
click at [336, 315] on select "Select City Bangalore Bengaluru Bhopal Bhubaneswar Chennai Coimbatore Cuttack D…" at bounding box center [305, 304] width 118 height 26
select select "[GEOGRAPHIC_DATA]"
click at [246, 291] on select "Select City Bangalore Bengaluru Bhopal Bhubaneswar Chennai Coimbatore Cuttack D…" at bounding box center [305, 304] width 118 height 26
click at [490, 304] on input "text" at bounding box center [519, 304] width 277 height 26
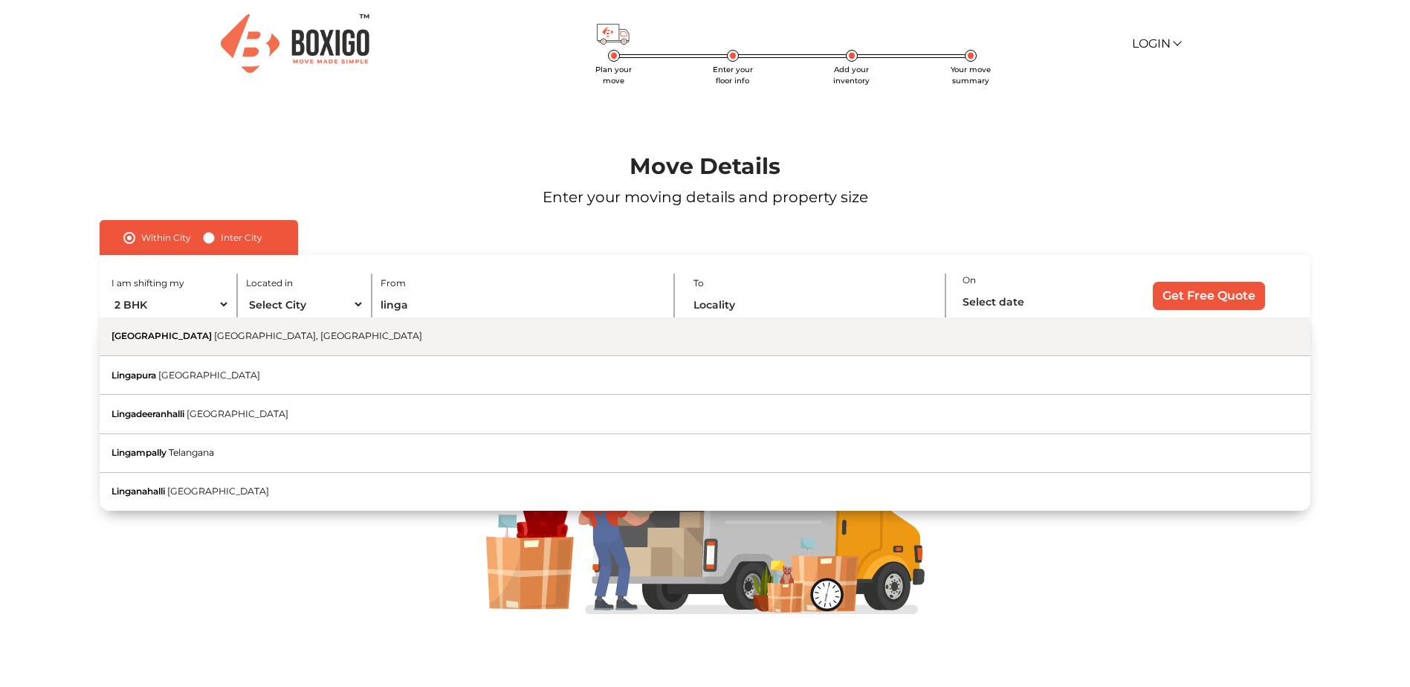
click at [264, 344] on button "Lingarajapuram Bengaluru, Karnataka" at bounding box center [705, 336] width 1211 height 39
type input "[GEOGRAPHIC_DATA], [GEOGRAPHIC_DATA], [GEOGRAPHIC_DATA]"
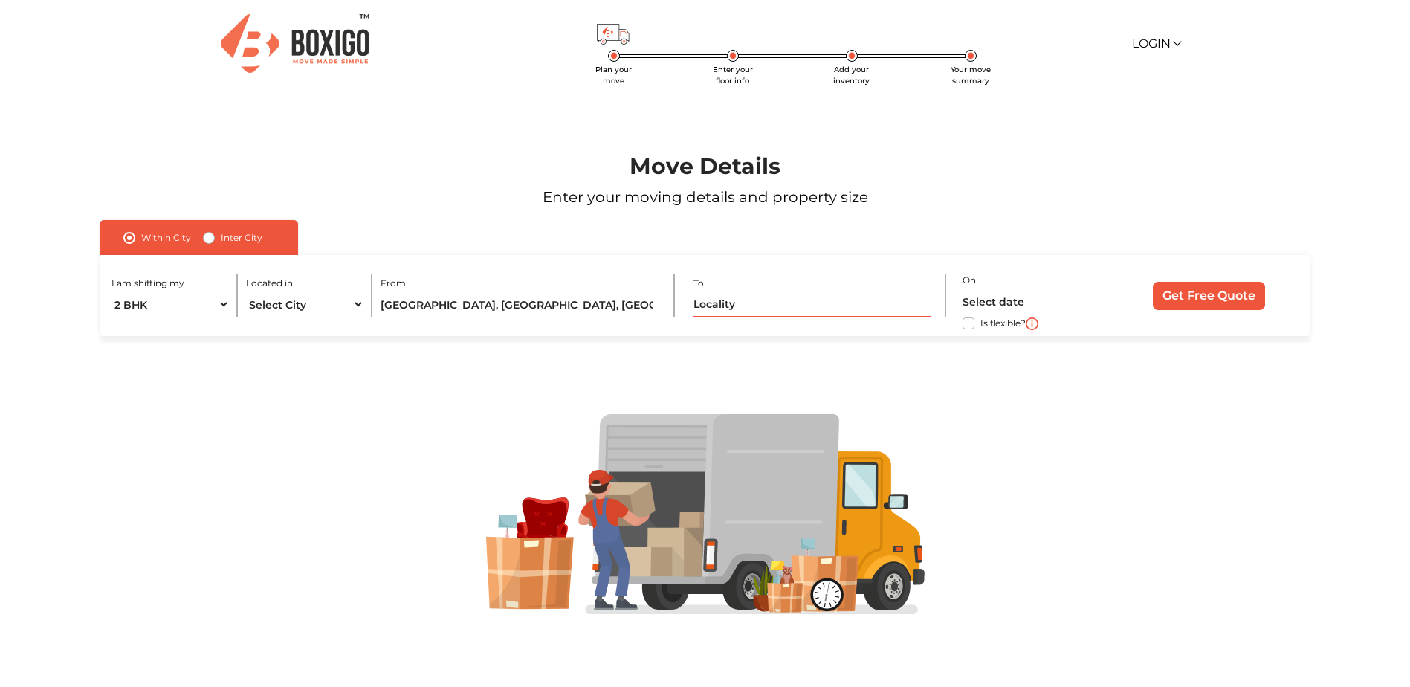
click at [732, 313] on input "text" at bounding box center [813, 304] width 238 height 26
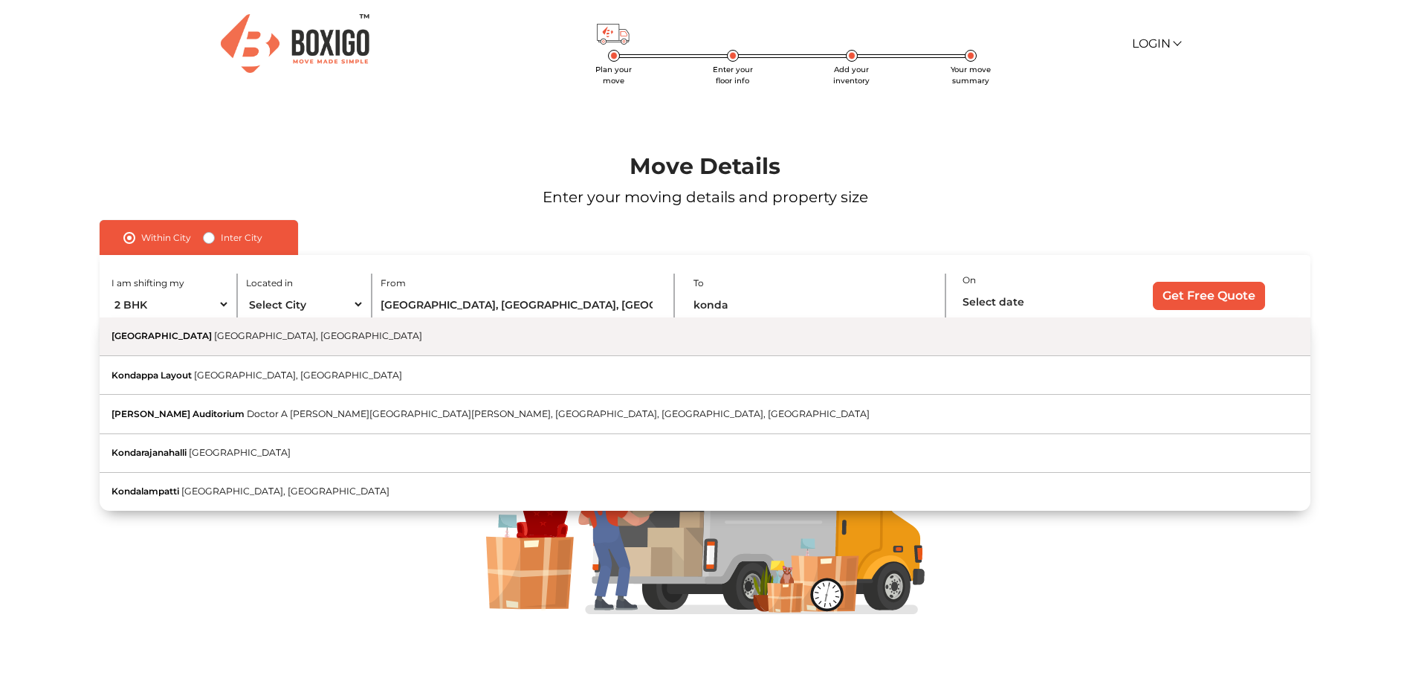
click at [288, 337] on button "Kondapur Hyderabad, Telangana" at bounding box center [705, 336] width 1211 height 39
type input "[GEOGRAPHIC_DATA], [GEOGRAPHIC_DATA], [GEOGRAPHIC_DATA]"
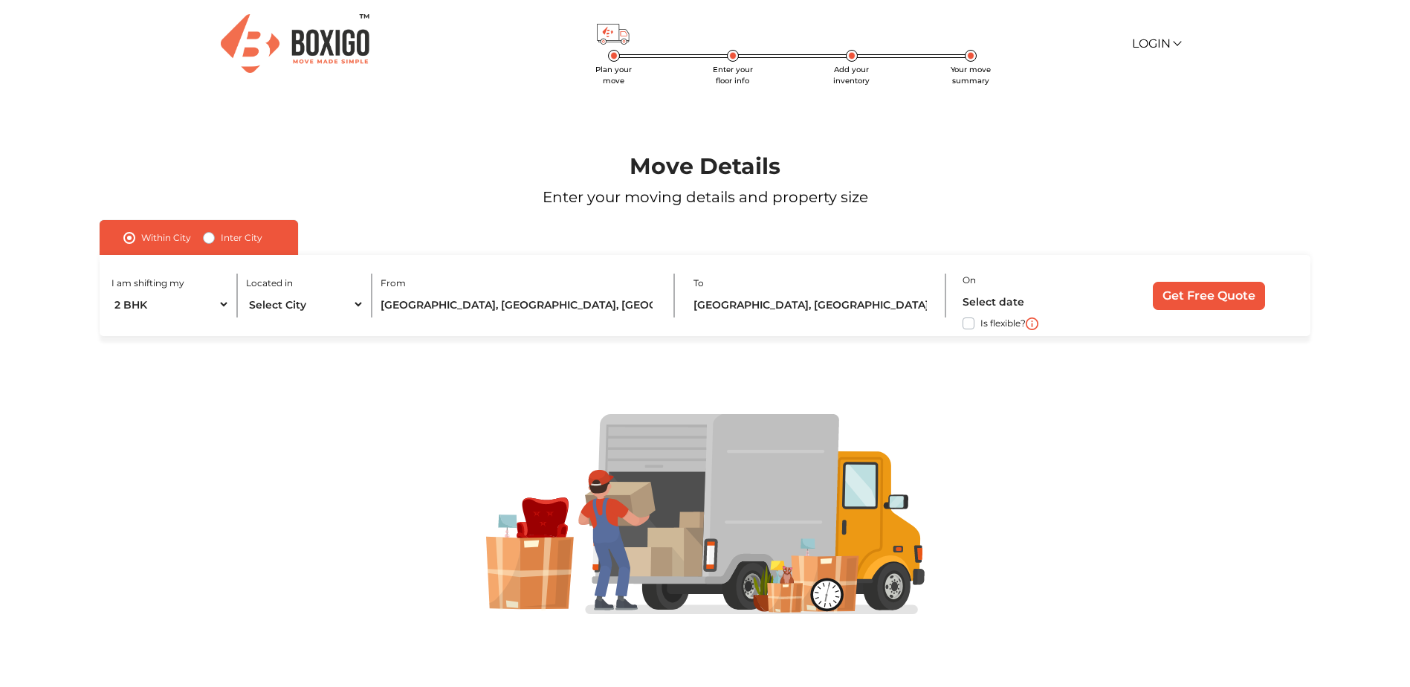
click at [980, 322] on label "Is flexible?" at bounding box center [1002, 322] width 45 height 16
click at [111, 322] on input "Is flexible?" at bounding box center [106, 321] width 12 height 15
checkbox input "true"
click at [1180, 297] on input "Get Free Quote" at bounding box center [1209, 296] width 112 height 28
click at [1016, 310] on input "text" at bounding box center [1033, 301] width 140 height 26
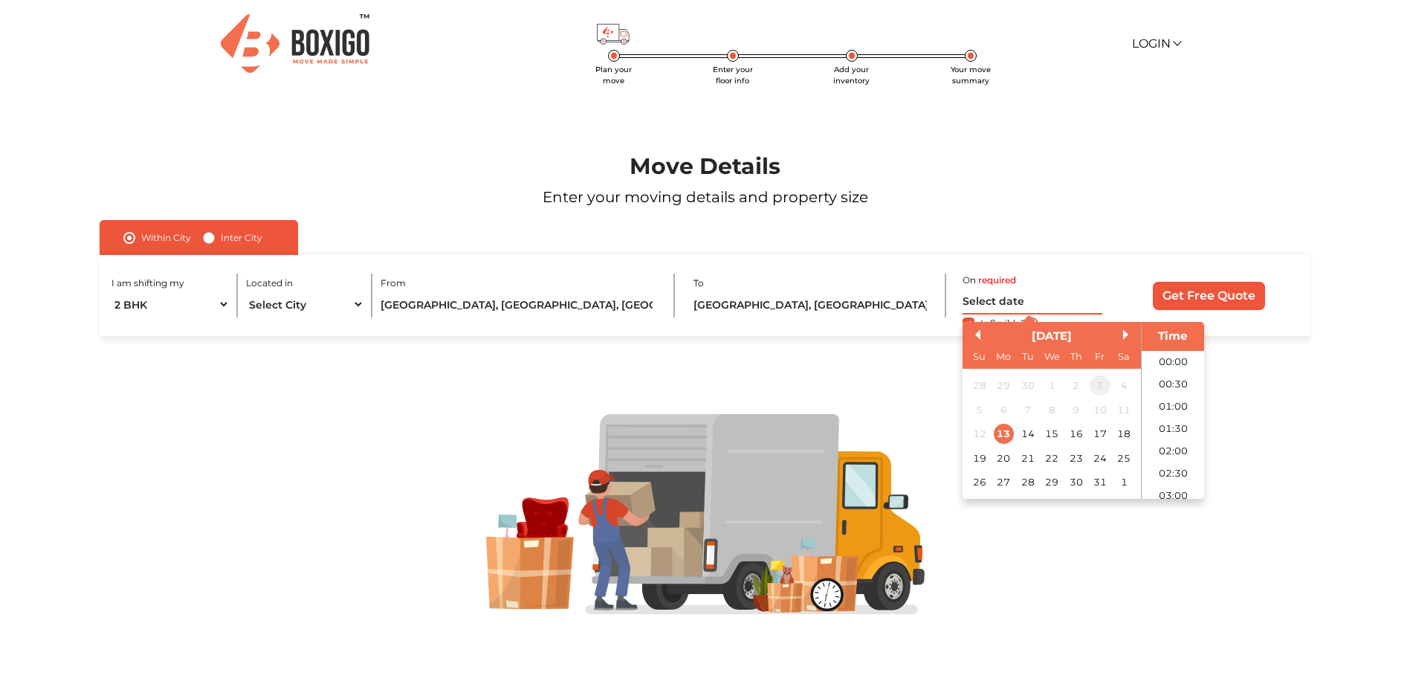
scroll to position [740, 0]
click at [1074, 430] on div "16" at bounding box center [1076, 434] width 20 height 20
click at [1165, 369] on li "10:00" at bounding box center [1173, 365] width 63 height 22
type input "16/10/2025 10:00 AM"
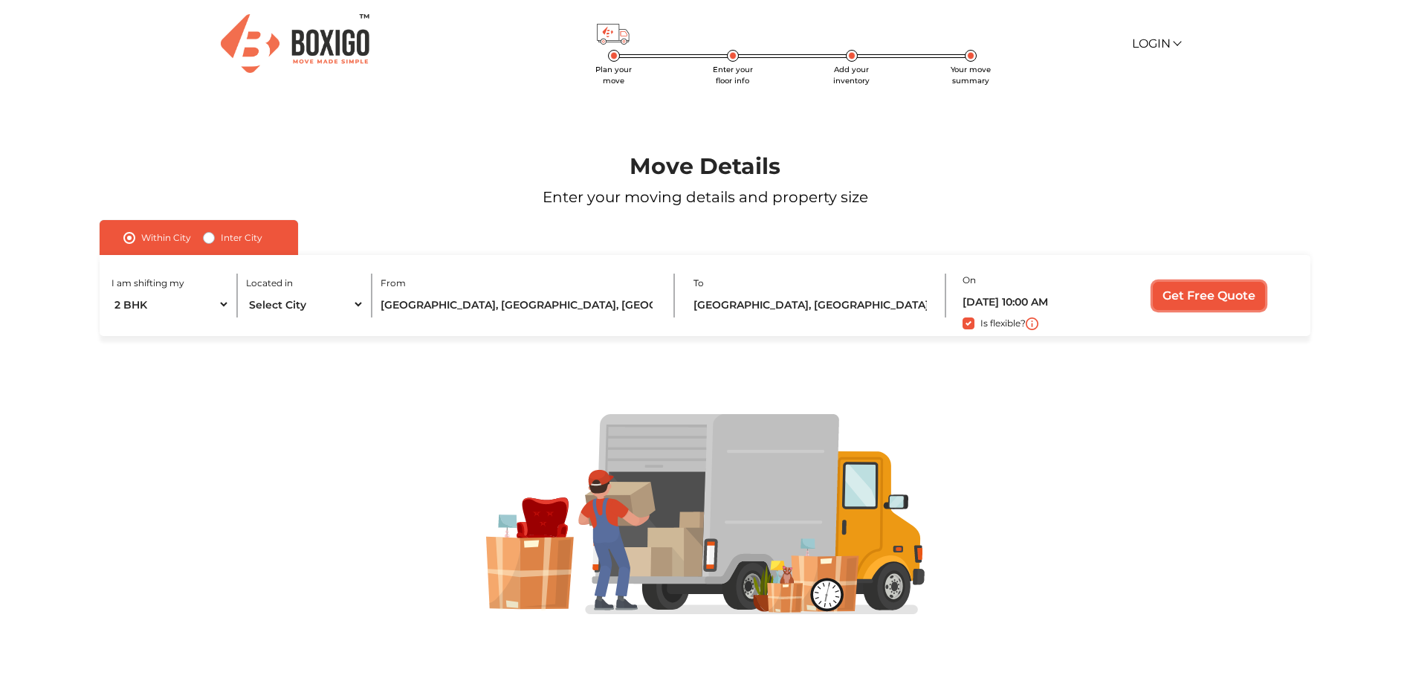
click at [1183, 287] on input "Get Free Quote" at bounding box center [1209, 296] width 112 height 28
click at [221, 236] on label "Inter City" at bounding box center [242, 238] width 42 height 18
click at [204, 236] on input "Inter City" at bounding box center [209, 236] width 12 height 15
radio input "true"
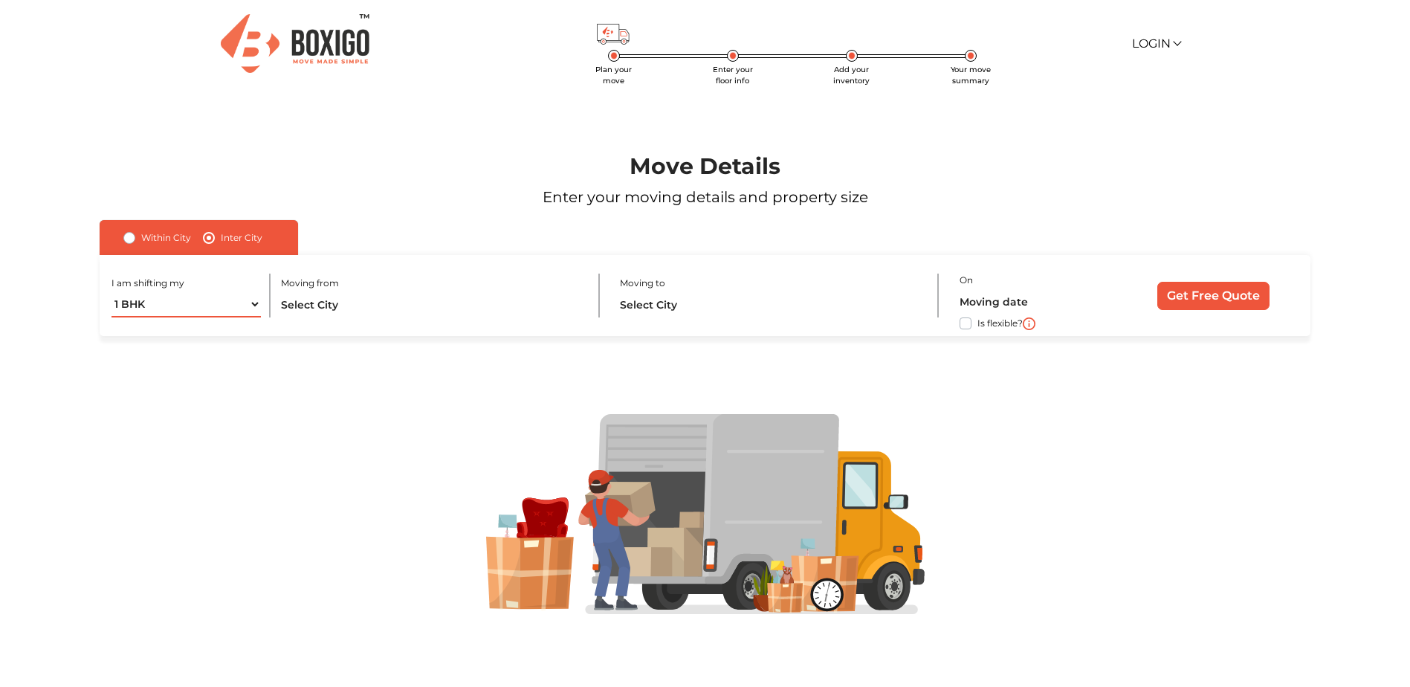
drag, startPoint x: 189, startPoint y: 314, endPoint x: 177, endPoint y: 318, distance: 12.7
click at [189, 314] on select "1 BHK 2 BHK 3 BHK 3 + BHK FEW ITEMS" at bounding box center [185, 304] width 149 height 26
select select "2 BHK"
click at [111, 291] on select "1 BHK 2 BHK 3 BHK 3 + BHK FEW ITEMS" at bounding box center [185, 304] width 149 height 26
click at [317, 305] on input "text" at bounding box center [431, 304] width 300 height 26
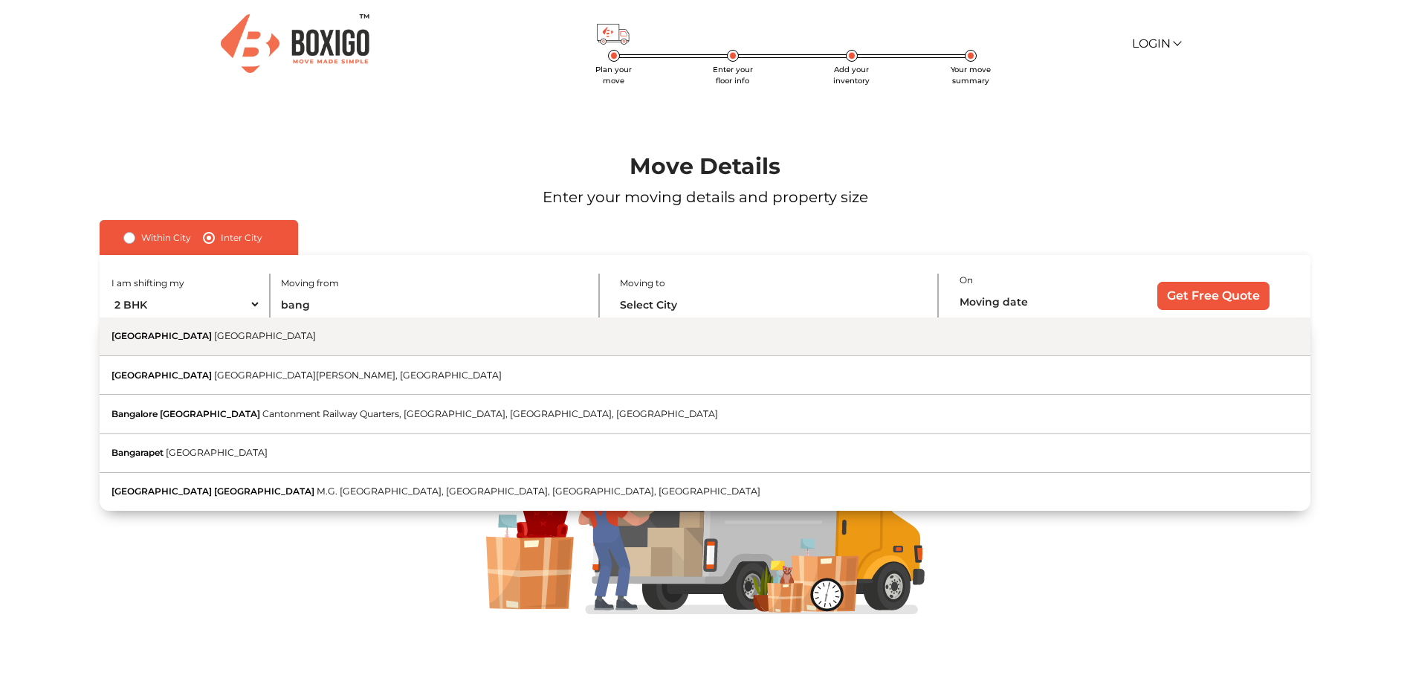
click at [248, 343] on button "Bangalore Karnataka" at bounding box center [705, 336] width 1211 height 39
type input "Bangalore, Karnataka"
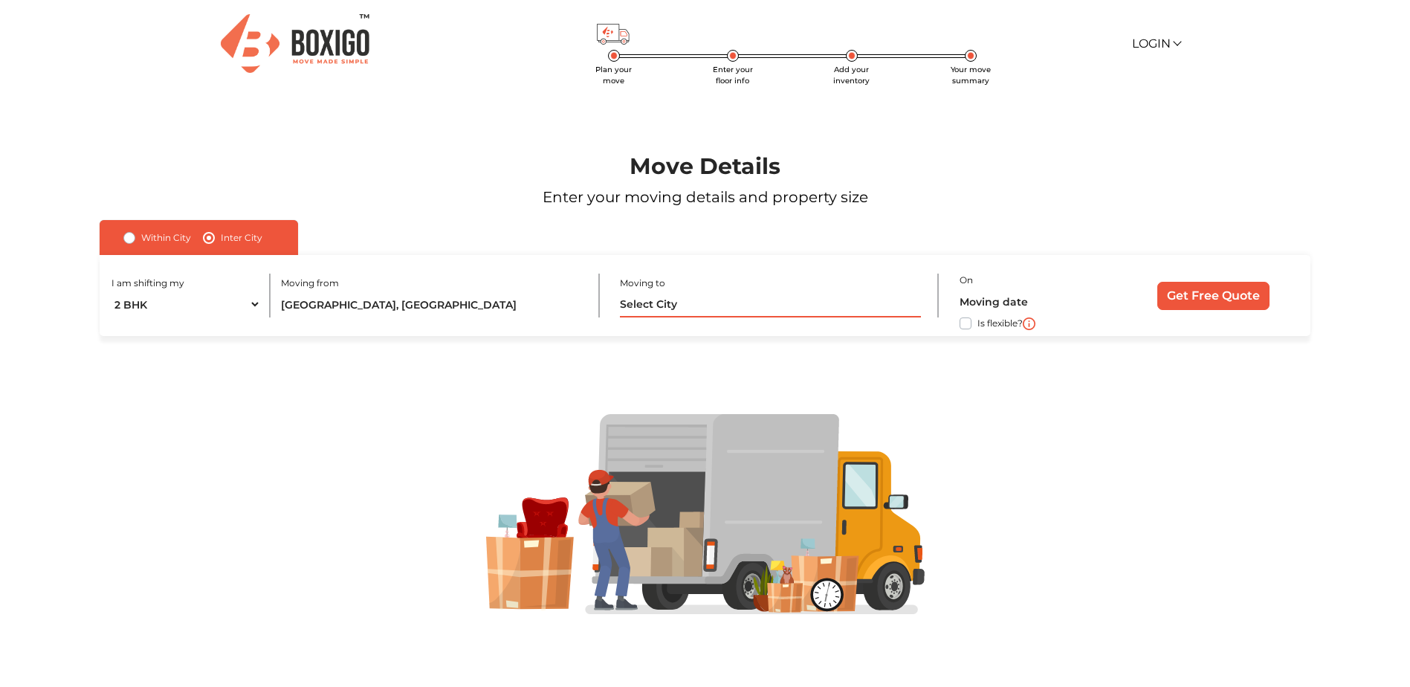
click at [672, 311] on input "text" at bounding box center [770, 304] width 300 height 26
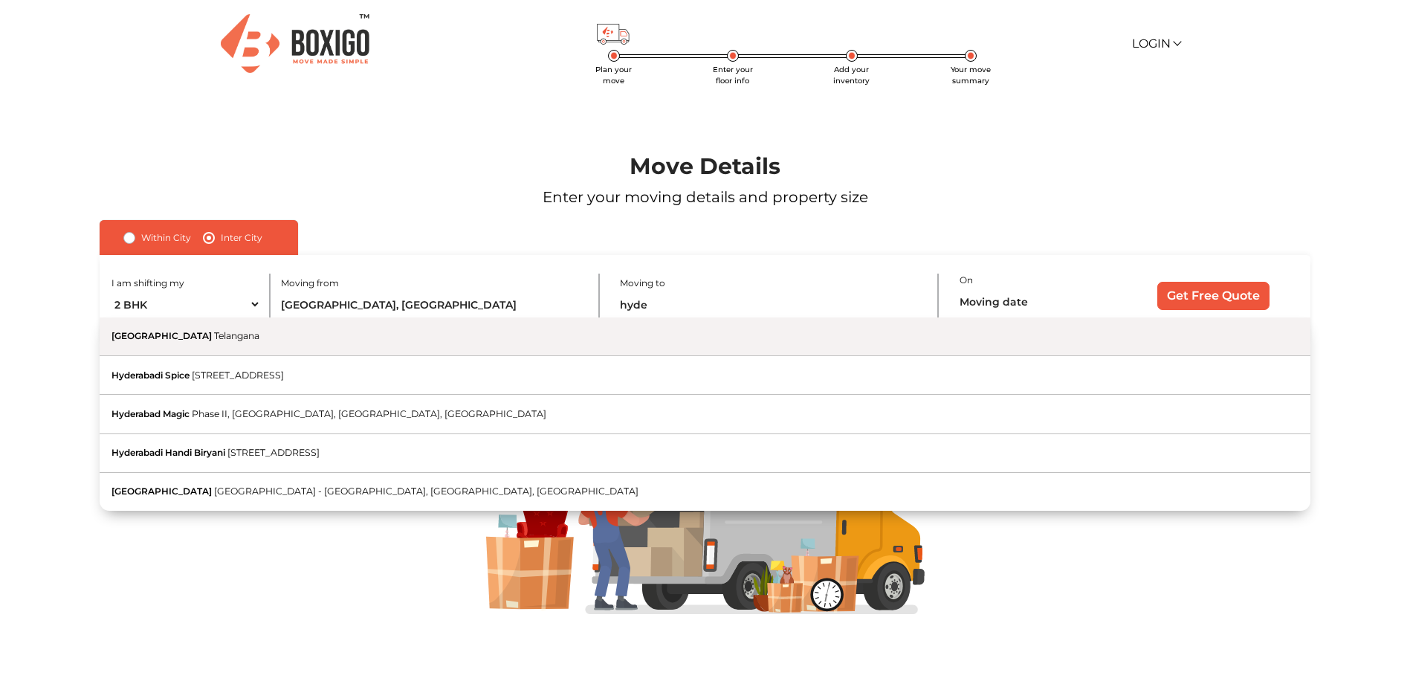
click at [270, 340] on button "Hyderabad Telangana" at bounding box center [705, 336] width 1211 height 39
type input "[GEOGRAPHIC_DATA], [GEOGRAPHIC_DATA]"
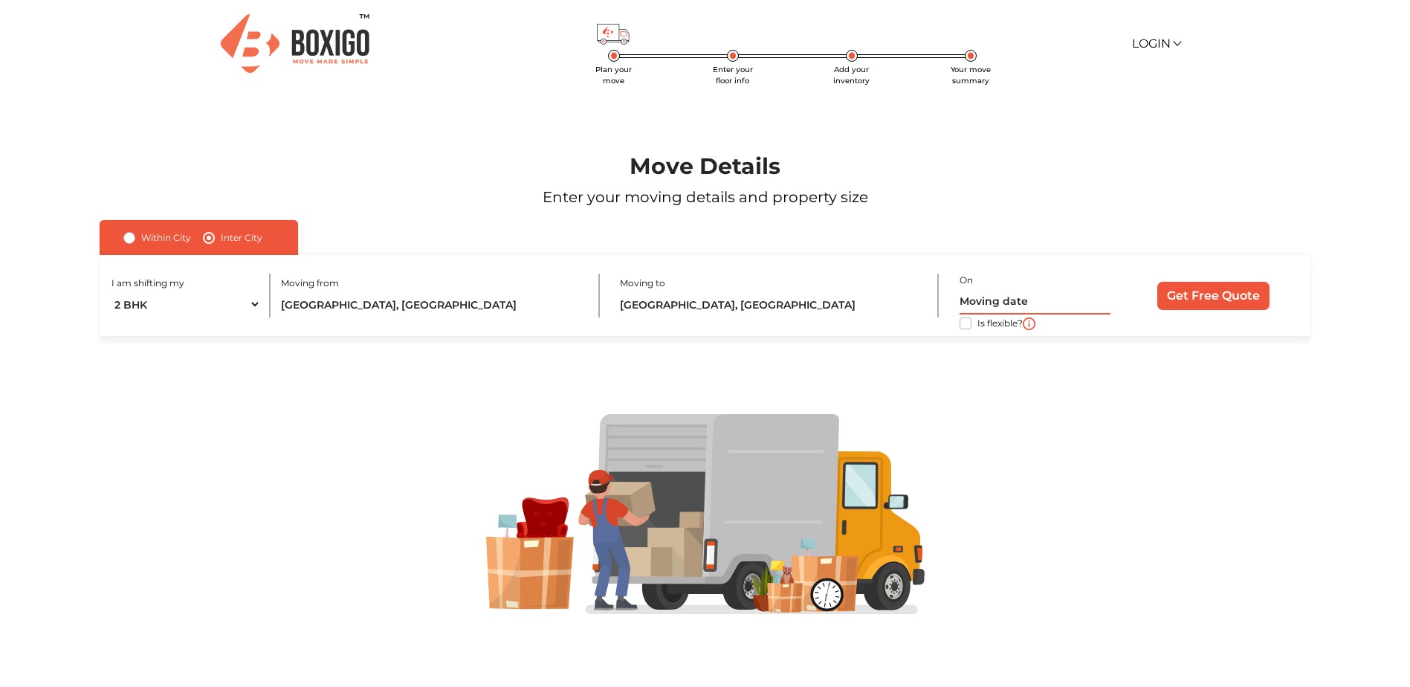
click at [983, 305] on input "text" at bounding box center [1035, 301] width 151 height 26
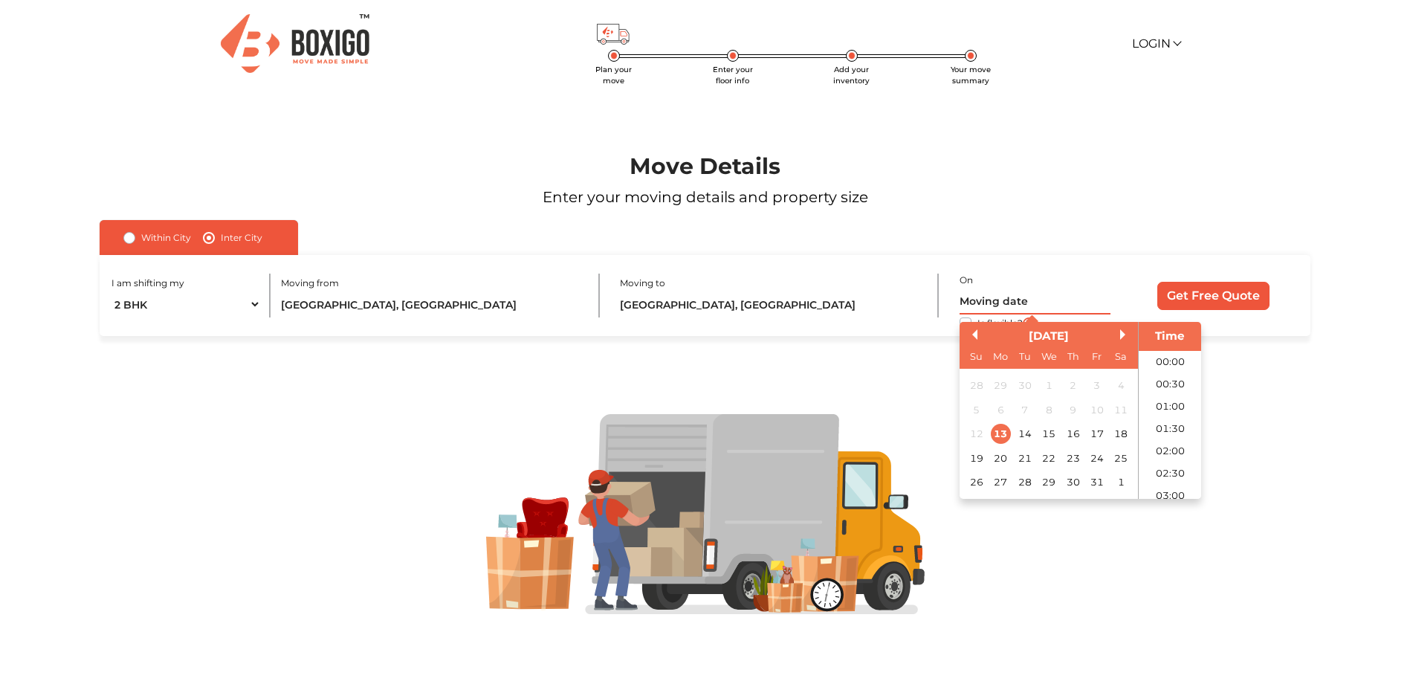
scroll to position [740, 0]
click at [1102, 430] on div "17" at bounding box center [1097, 434] width 20 height 20
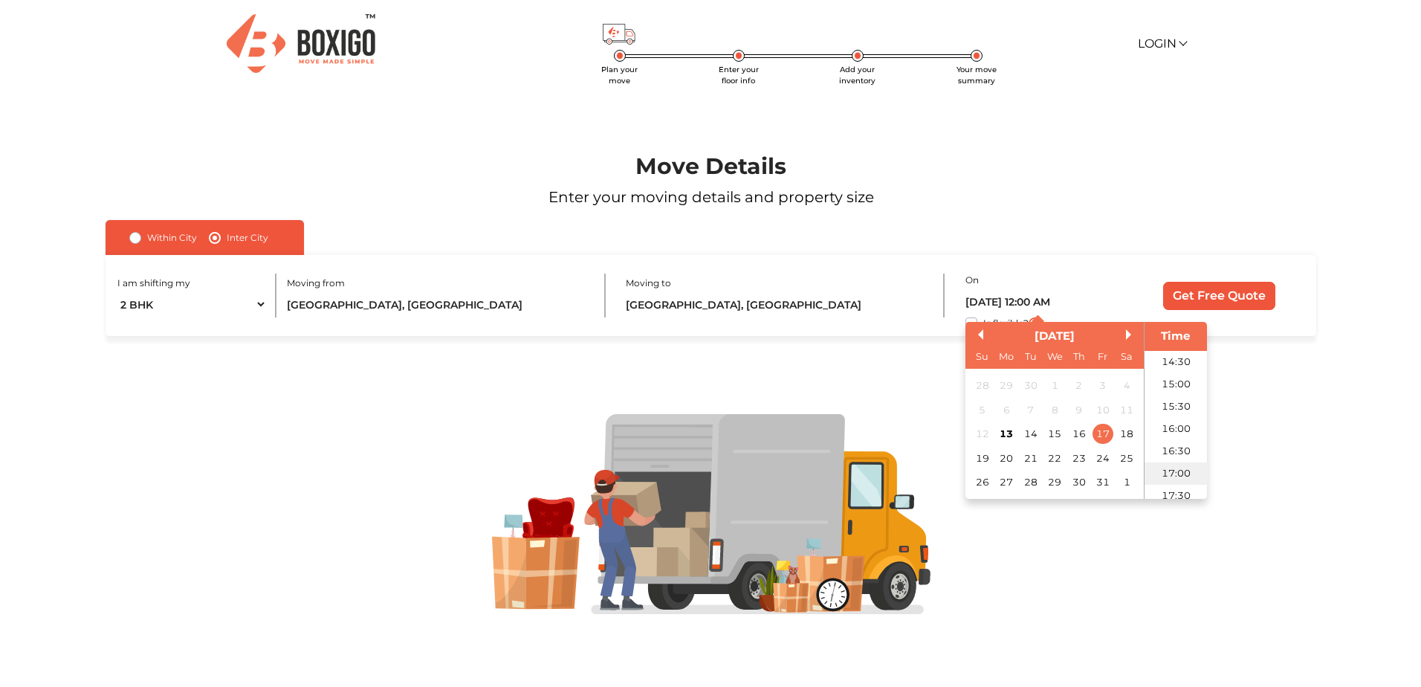
scroll to position [517, 0]
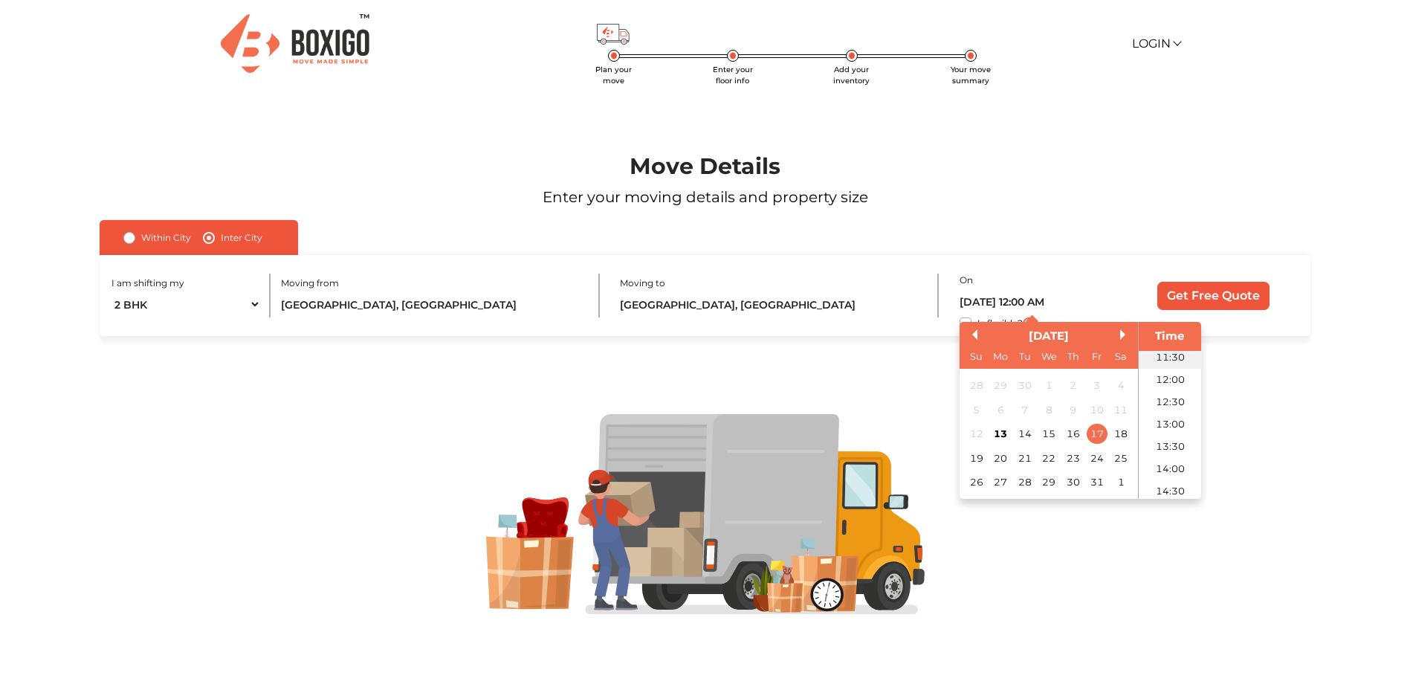
click at [1162, 359] on li "11:30" at bounding box center [1170, 357] width 63 height 22
type input "17/10/2025 11:30 AM"
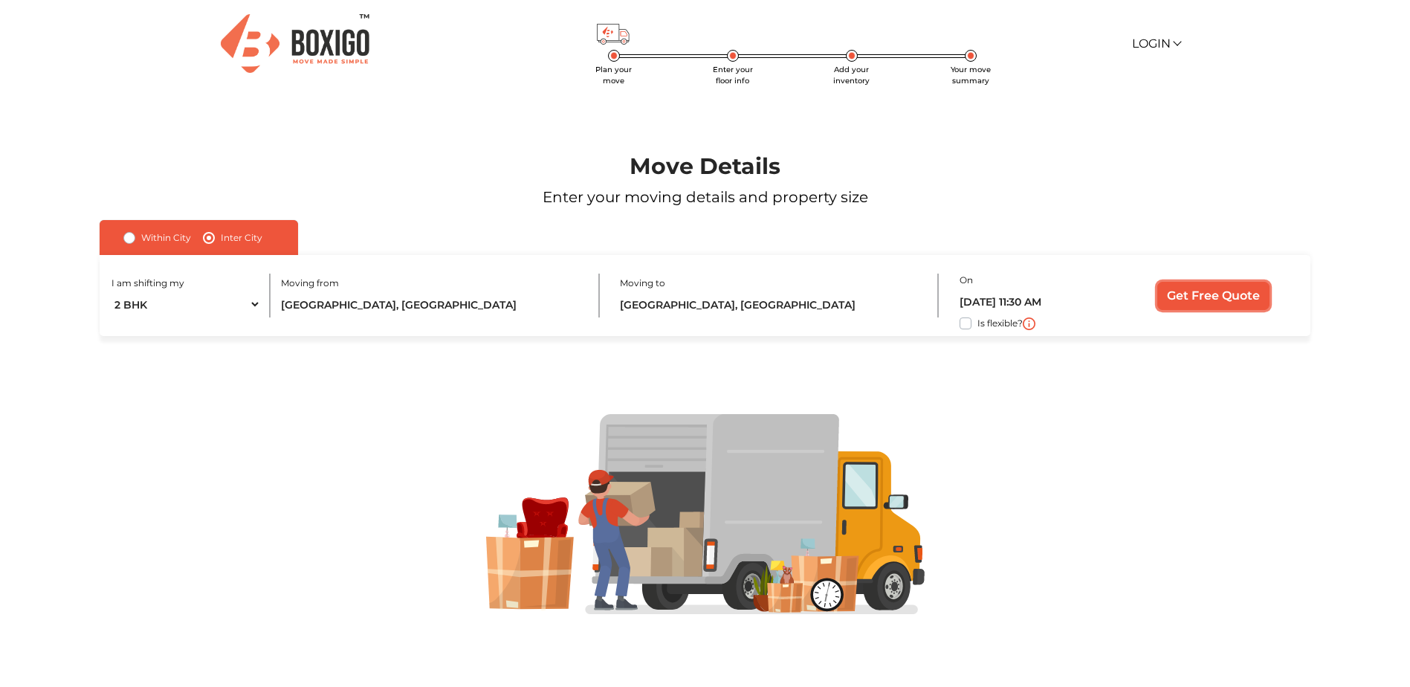
click at [1198, 297] on input "Get Free Quote" at bounding box center [1213, 296] width 112 height 28
